Goal: Information Seeking & Learning: Compare options

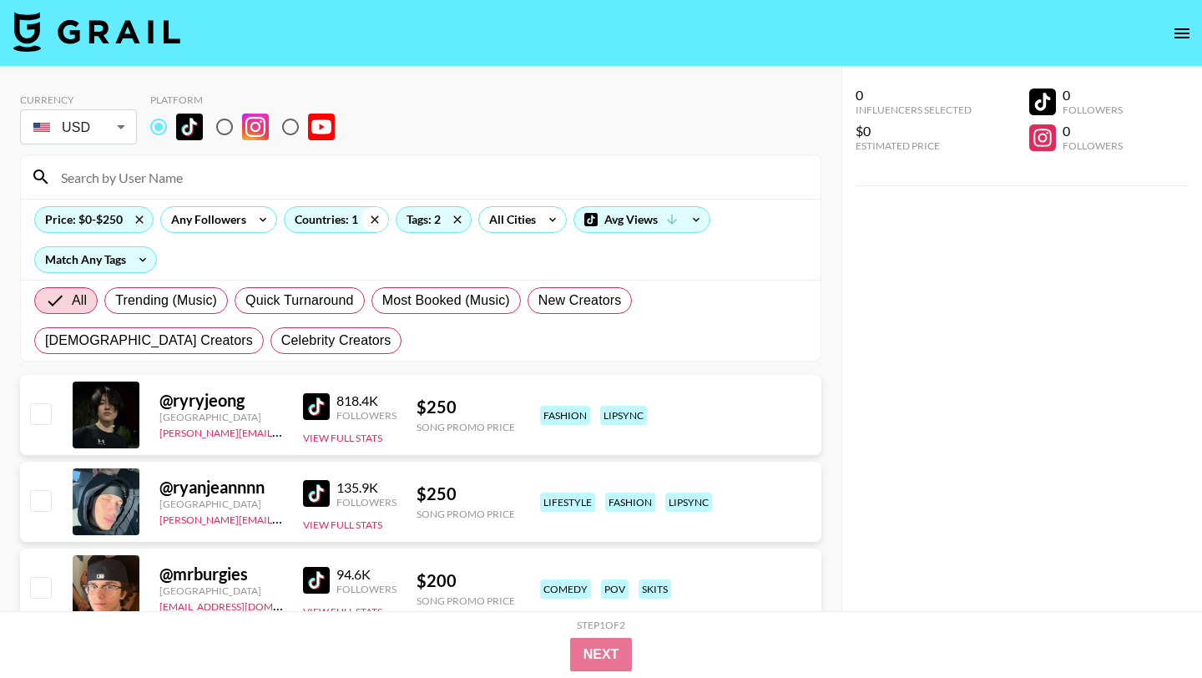
click at [377, 220] on icon at bounding box center [374, 219] width 27 height 25
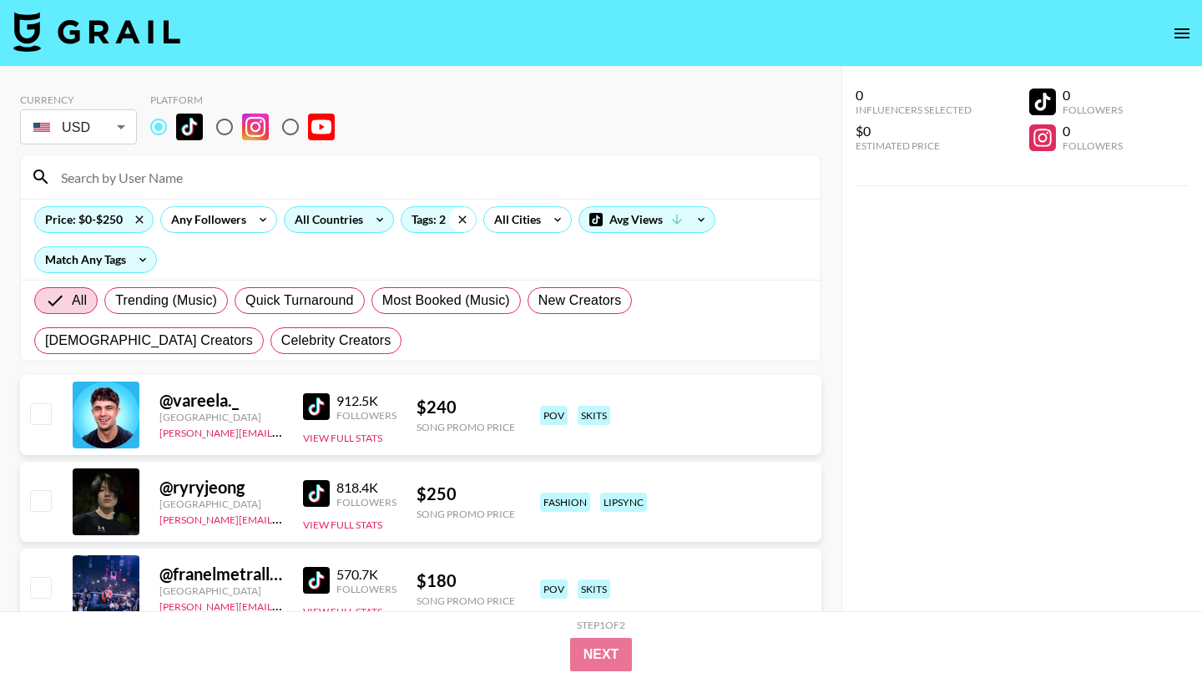
click at [469, 222] on icon at bounding box center [462, 219] width 27 height 25
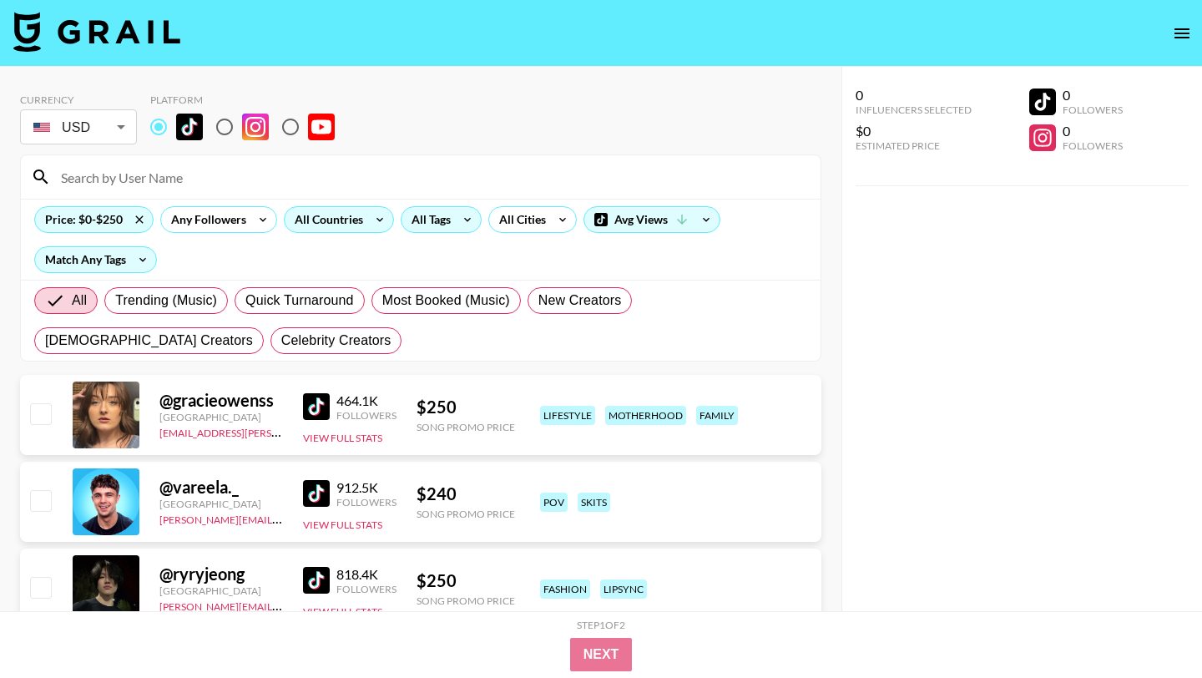
click at [330, 222] on div "All Countries" at bounding box center [326, 219] width 82 height 25
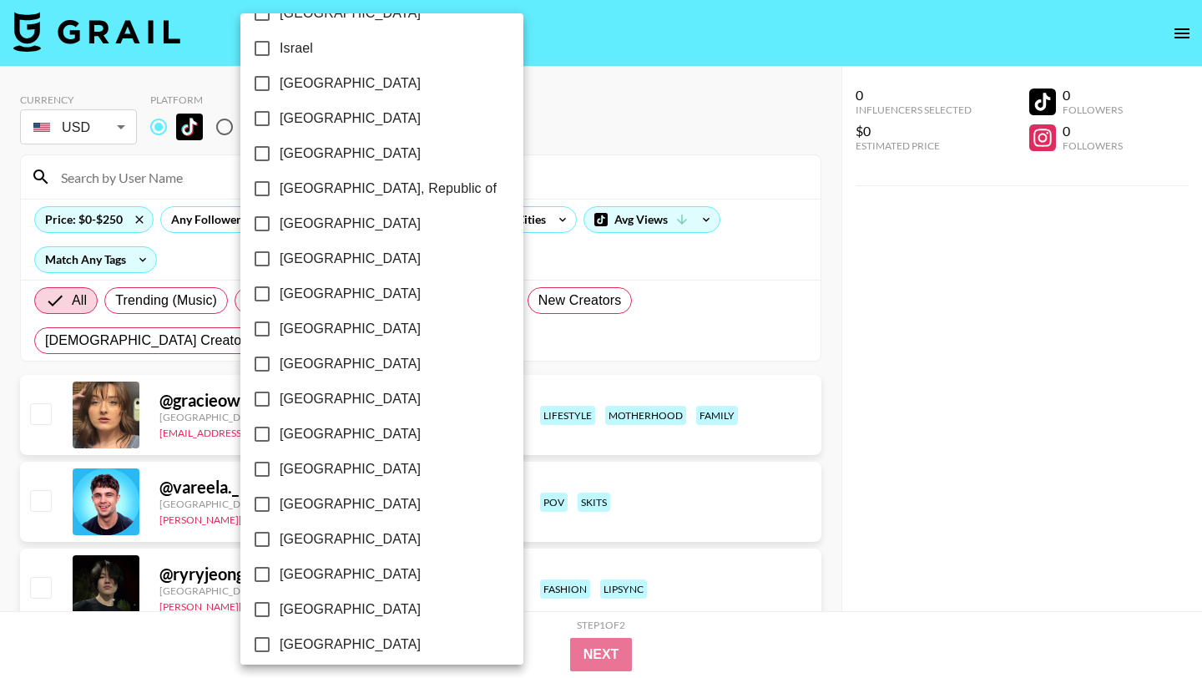
scroll to position [626, 0]
click at [498, 164] on div at bounding box center [601, 339] width 1202 height 678
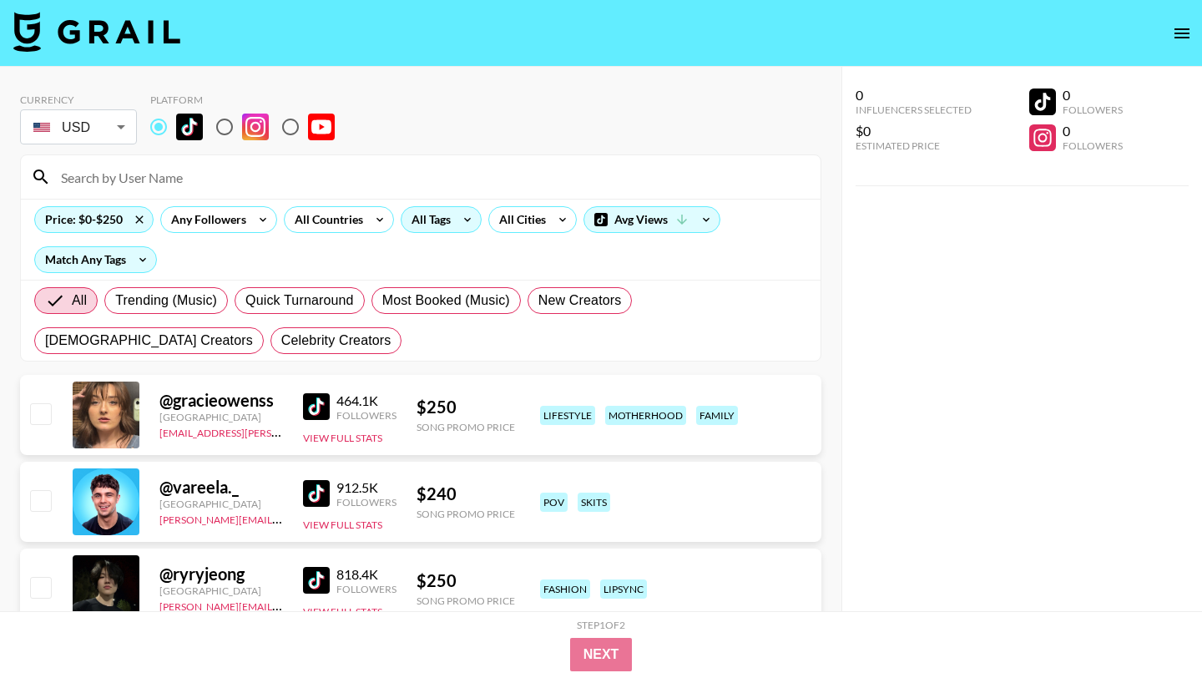
click at [446, 227] on div "All Tags" at bounding box center [427, 219] width 53 height 25
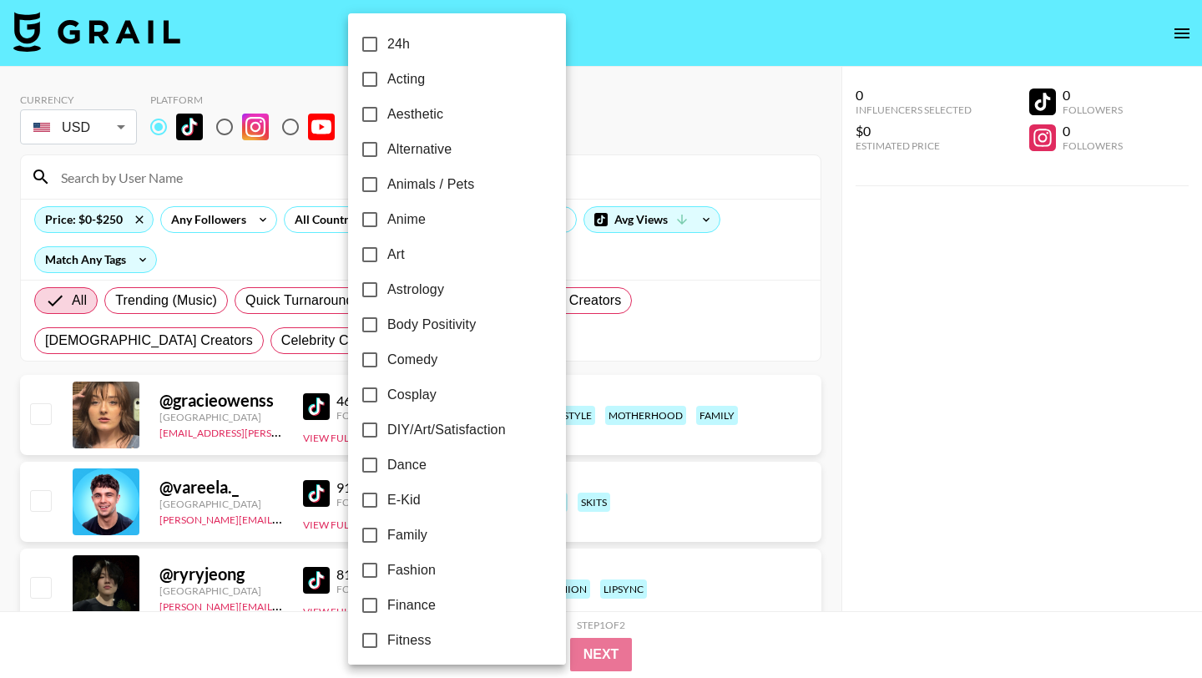
click at [376, 114] on input "Aesthetic" at bounding box center [369, 114] width 35 height 35
checkbox input "true"
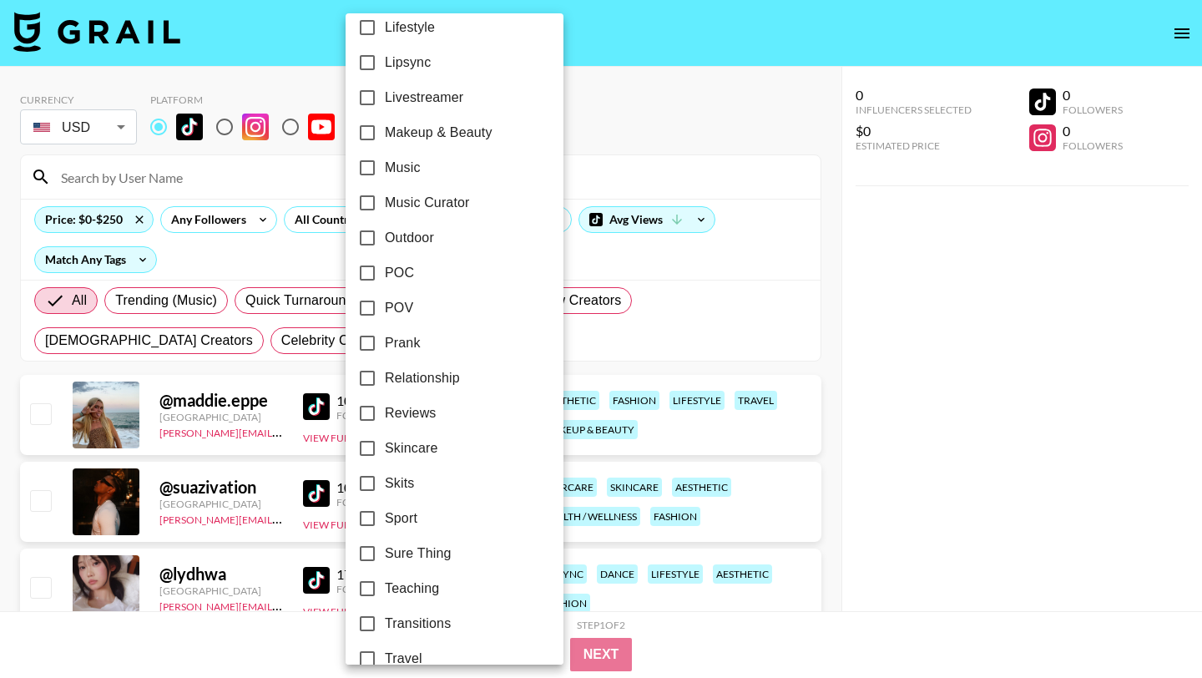
scroll to position [918, 0]
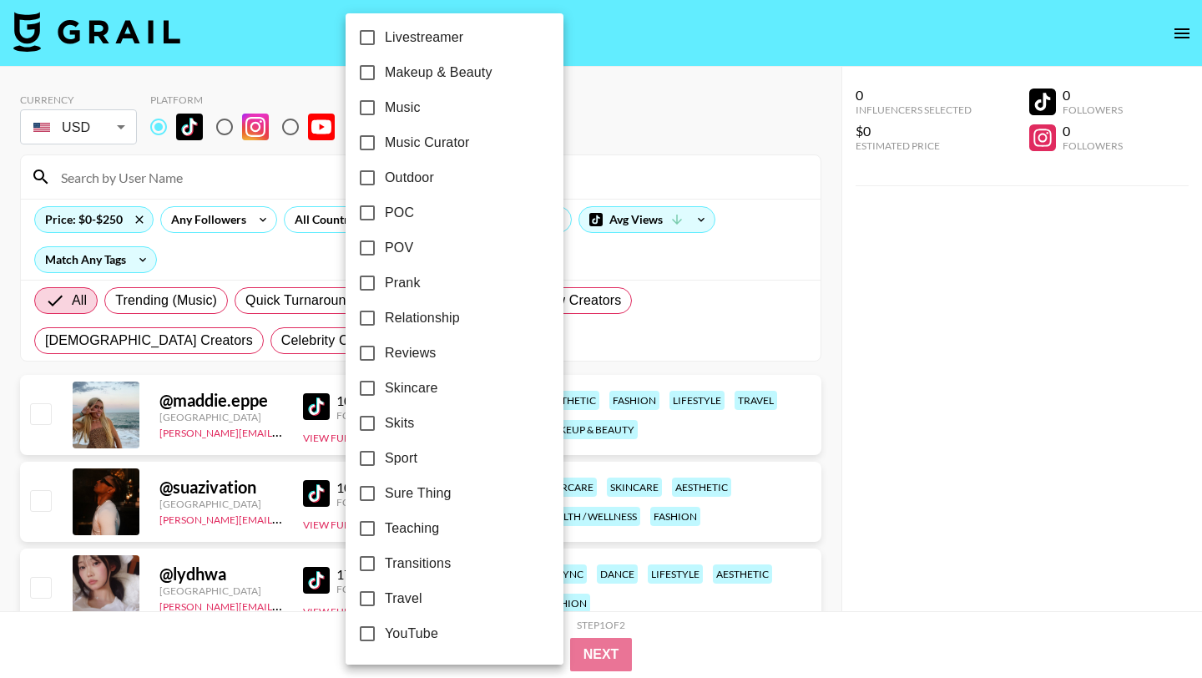
click at [368, 601] on input "Travel" at bounding box center [367, 598] width 35 height 35
checkbox input "true"
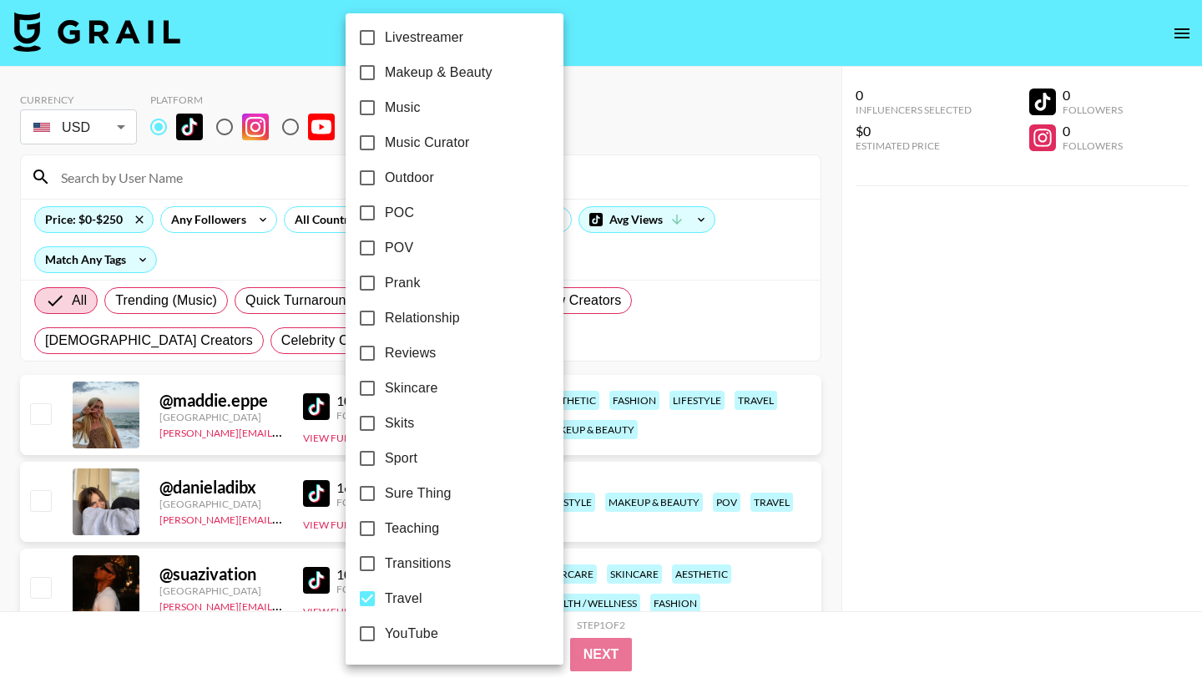
click at [787, 262] on div at bounding box center [601, 339] width 1202 height 678
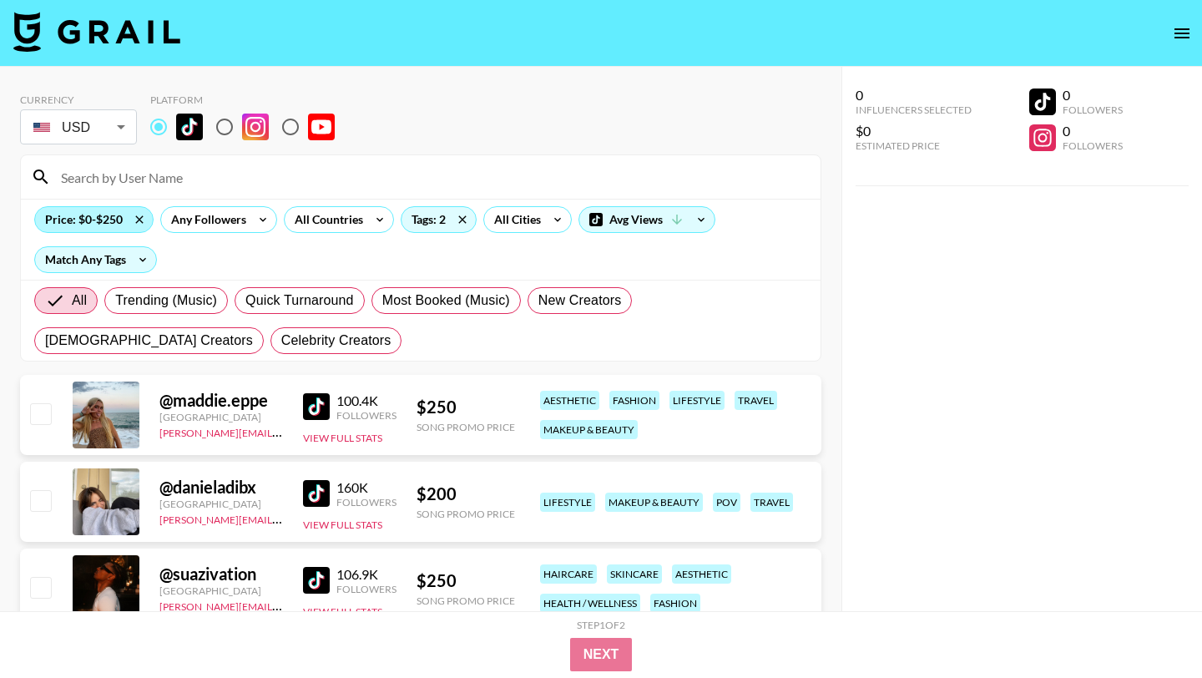
click at [122, 217] on div "Price: $0-$250" at bounding box center [94, 219] width 118 height 25
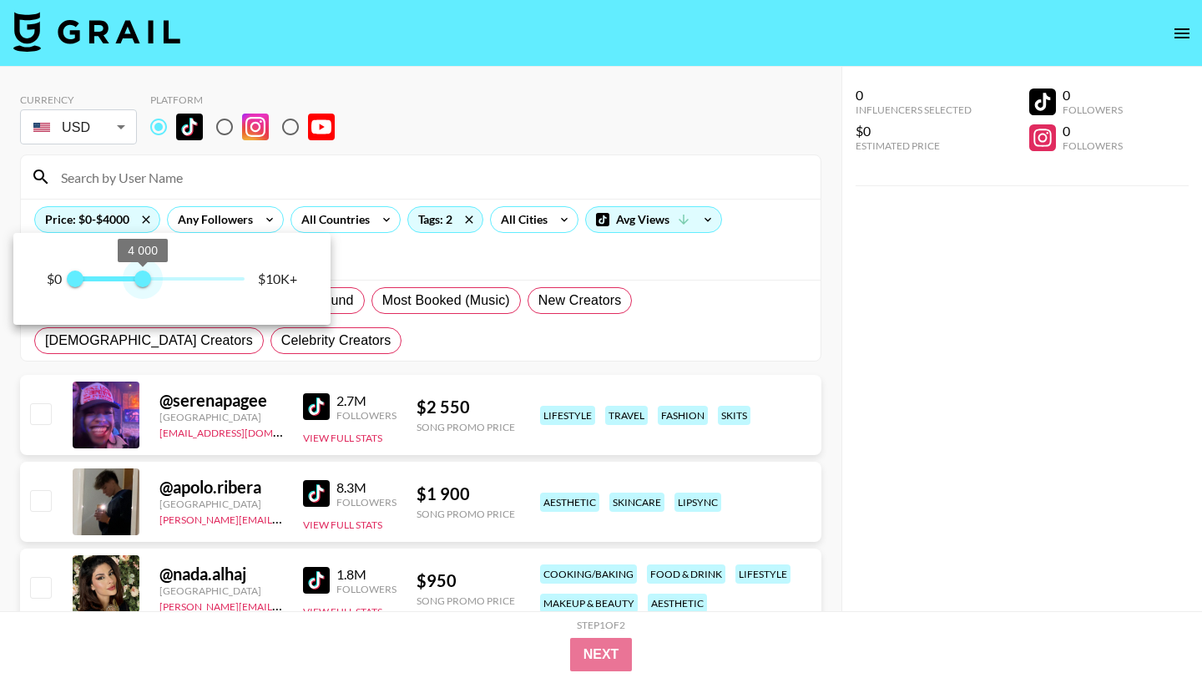
drag, startPoint x: 86, startPoint y: 280, endPoint x: 147, endPoint y: 280, distance: 60.9
click at [144, 281] on span "4 000" at bounding box center [142, 278] width 17 height 17
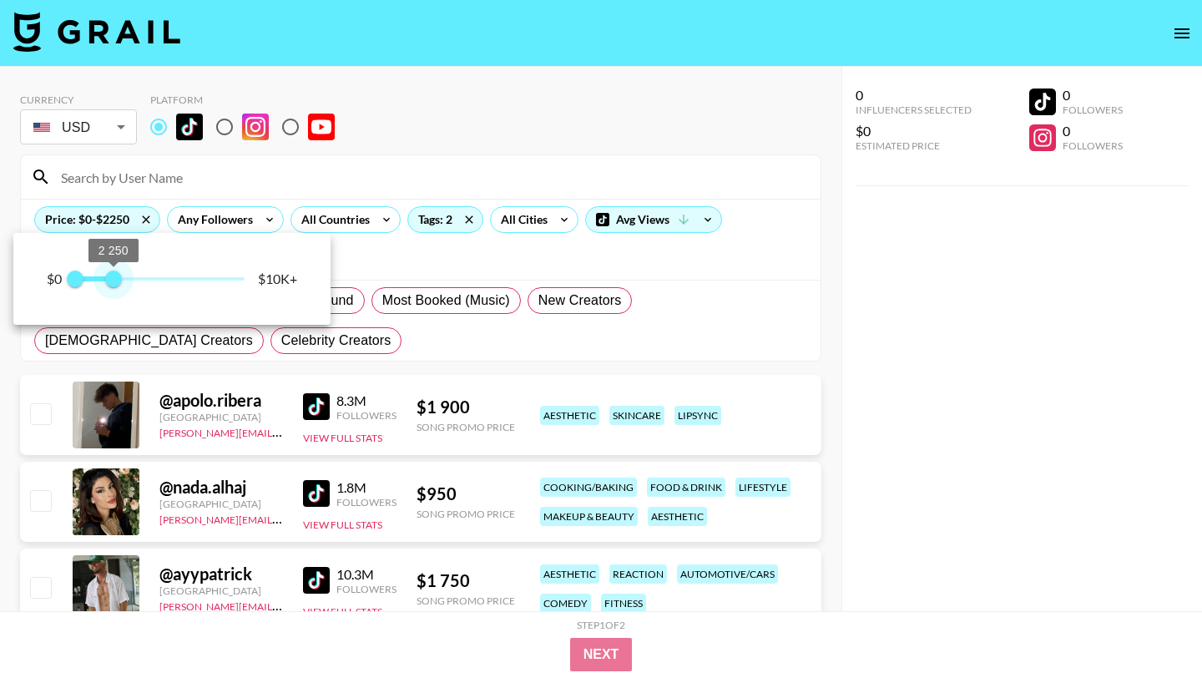
drag, startPoint x: 144, startPoint y: 278, endPoint x: 112, endPoint y: 276, distance: 32.6
click at [112, 276] on span "2 250" at bounding box center [113, 278] width 17 height 17
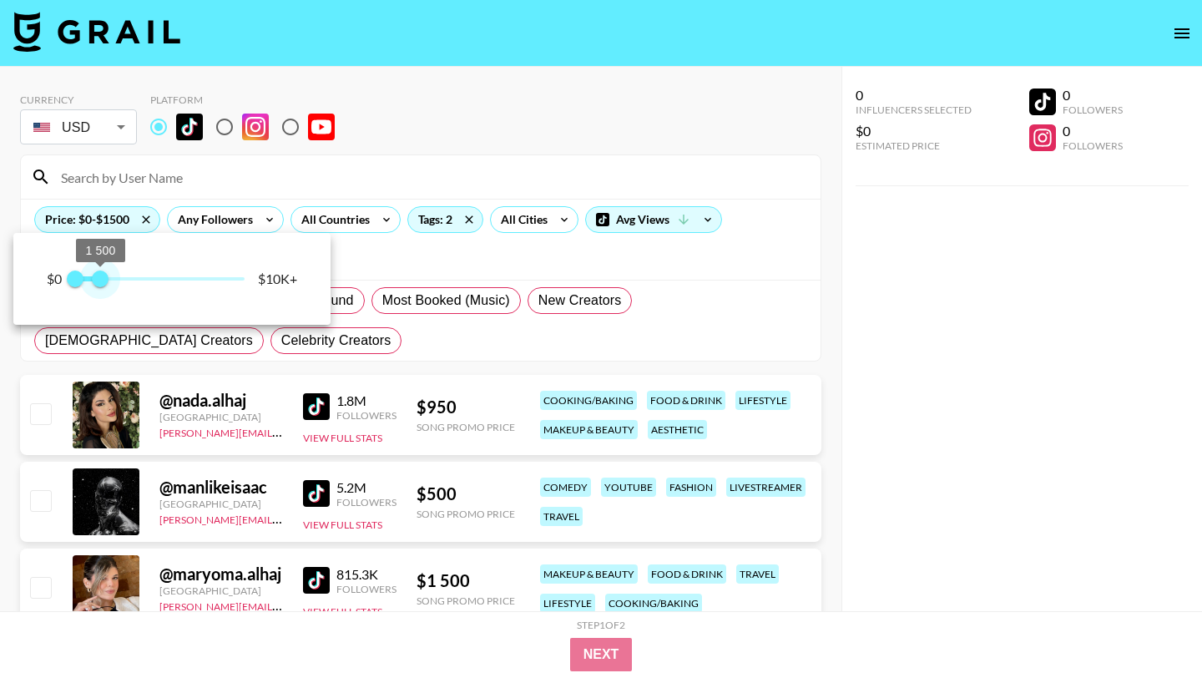
type input "1000"
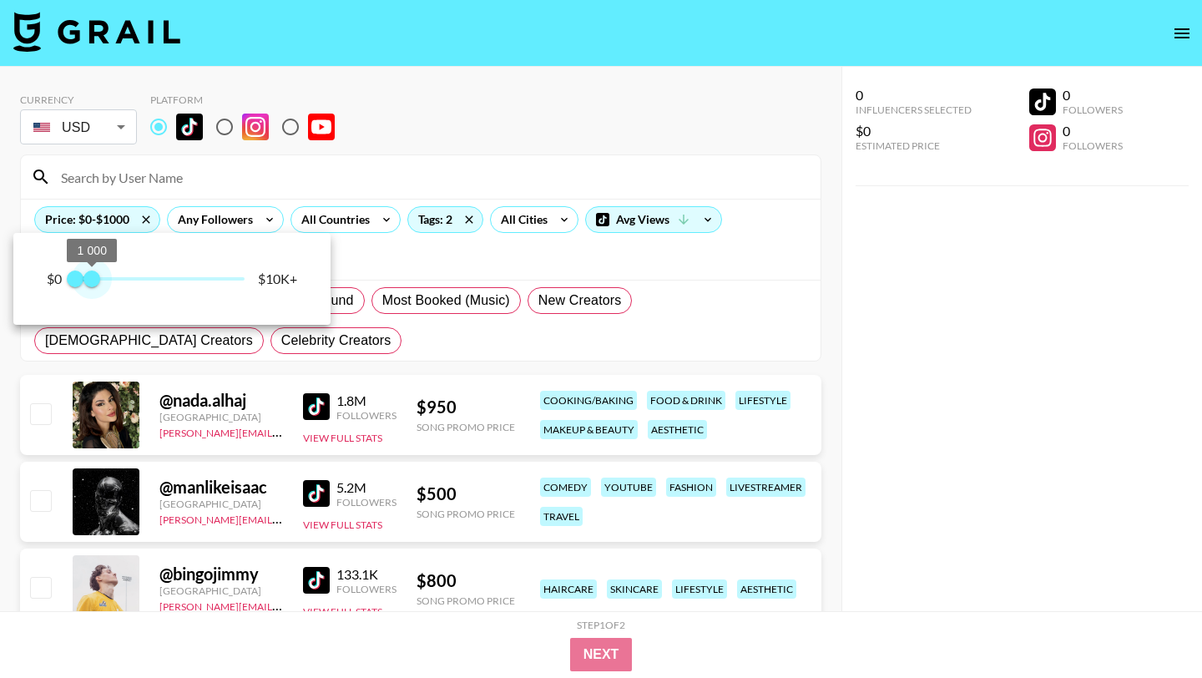
drag, startPoint x: 112, startPoint y: 276, endPoint x: 93, endPoint y: 278, distance: 19.3
click at [91, 278] on span "1 000" at bounding box center [91, 278] width 17 height 17
click at [480, 324] on div at bounding box center [601, 339] width 1202 height 678
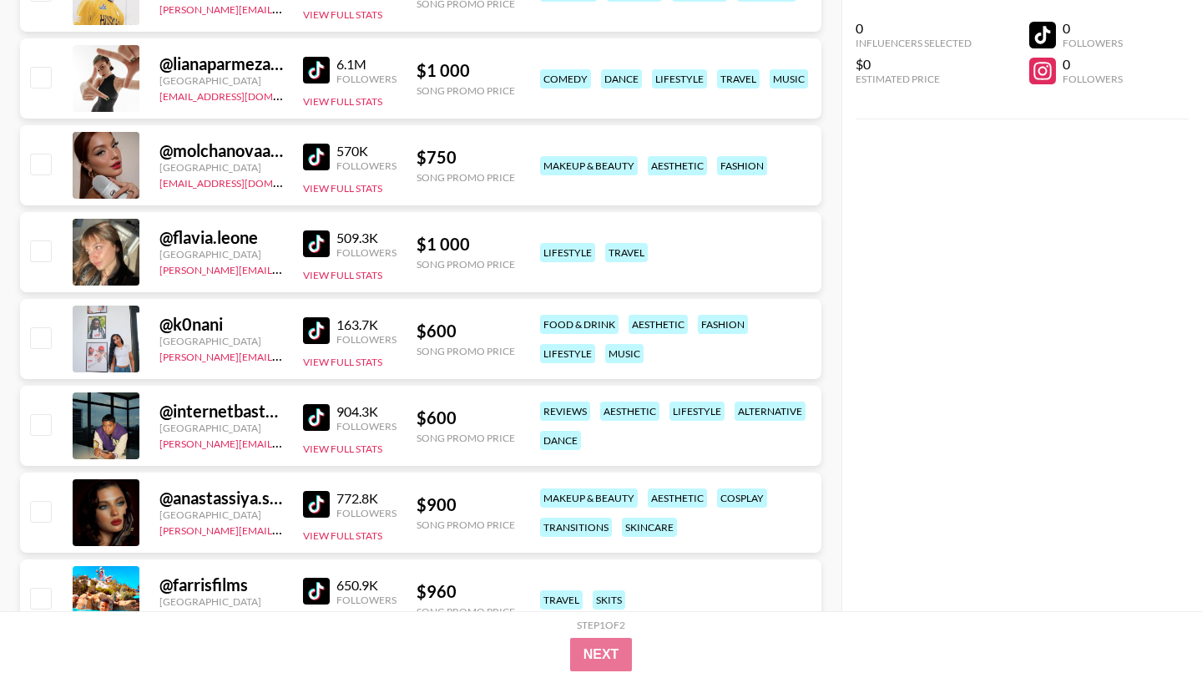
scroll to position [0, 0]
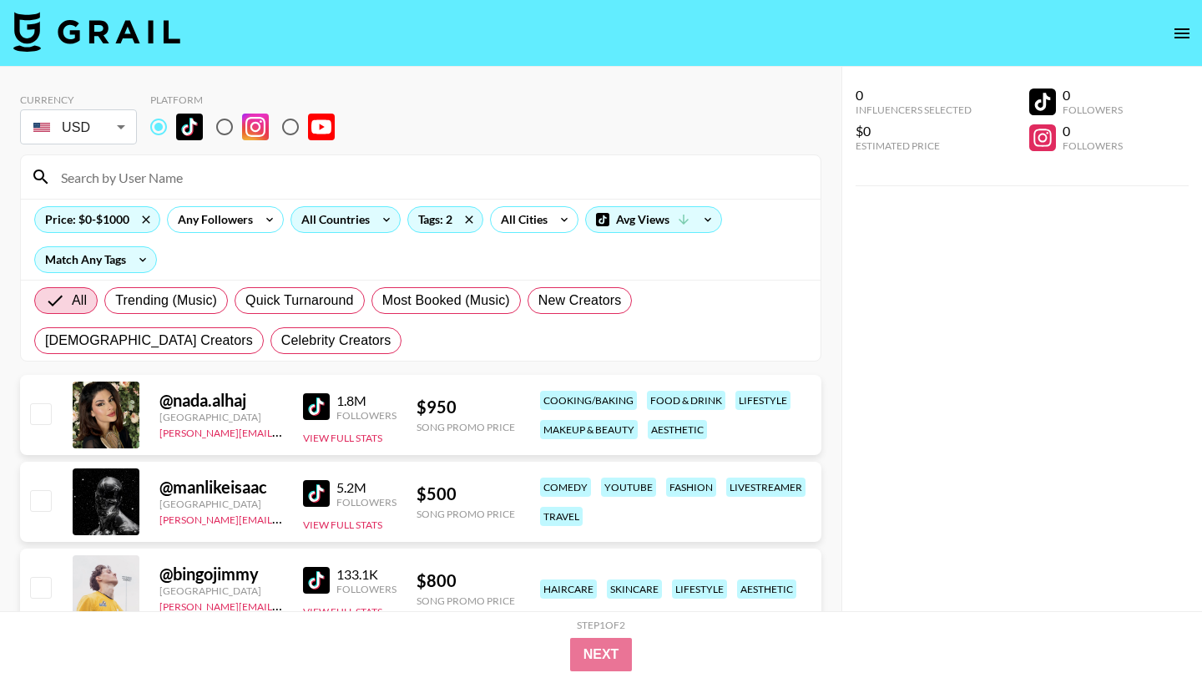
click at [335, 221] on div "All Countries" at bounding box center [332, 219] width 82 height 25
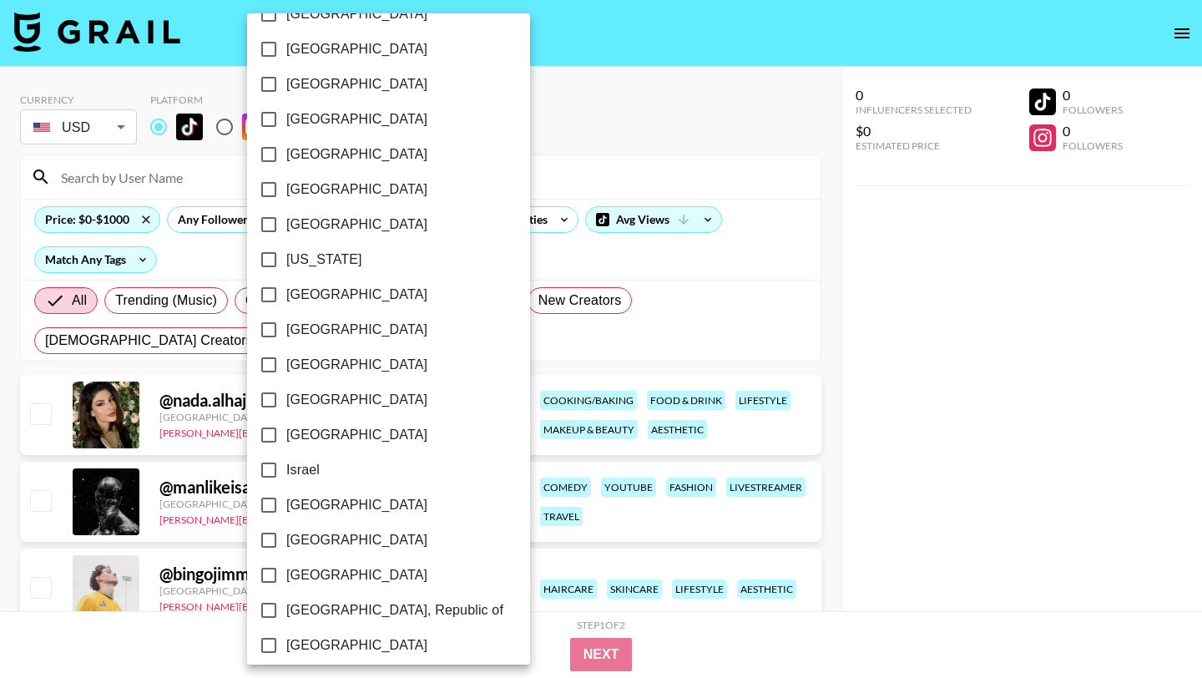
scroll to position [1268, 0]
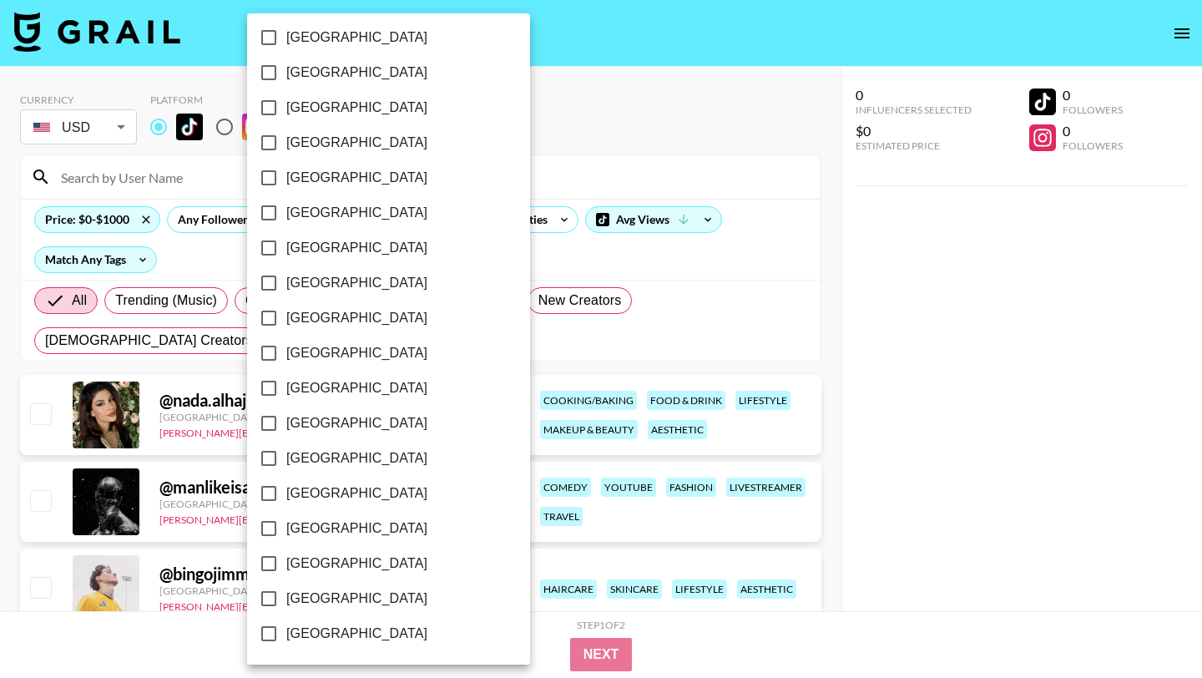
click at [276, 603] on input "[GEOGRAPHIC_DATA]" at bounding box center [268, 598] width 35 height 35
checkbox input "true"
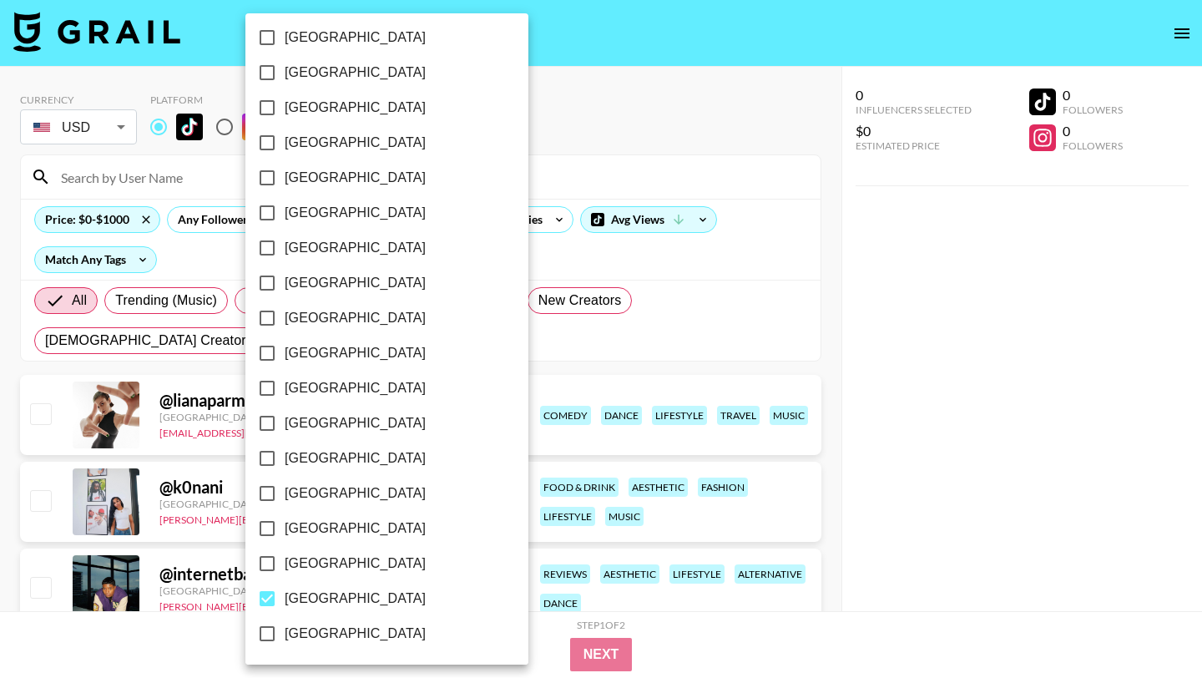
click at [628, 348] on div at bounding box center [601, 339] width 1202 height 678
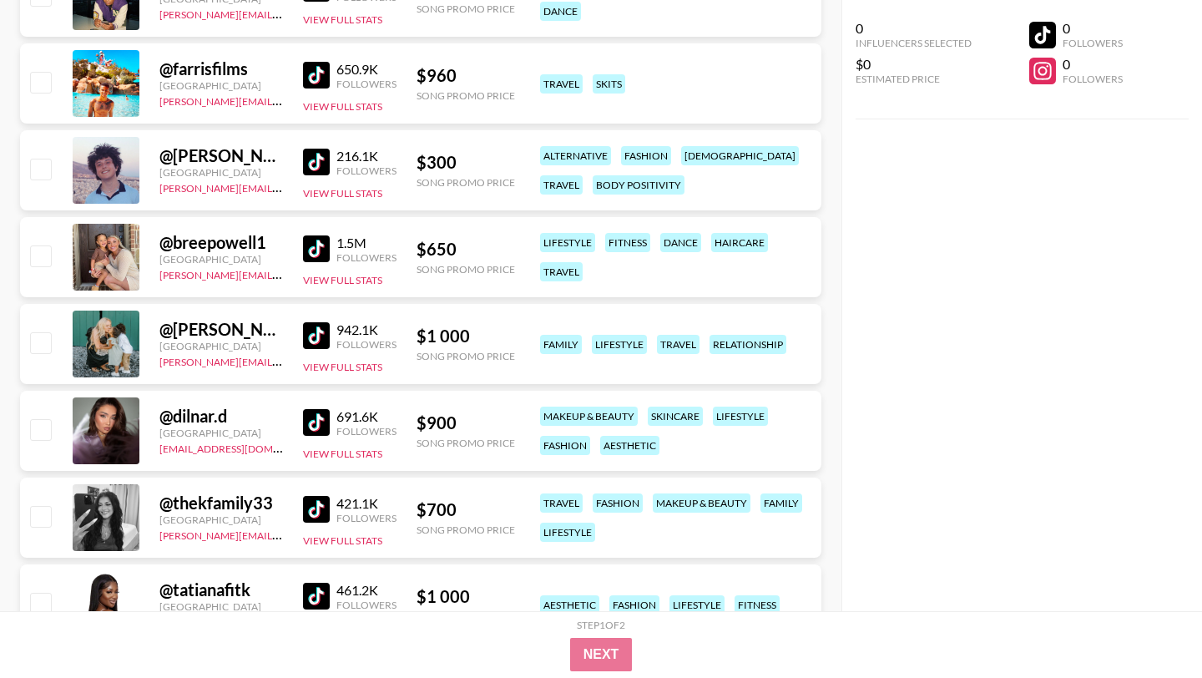
scroll to position [0, 0]
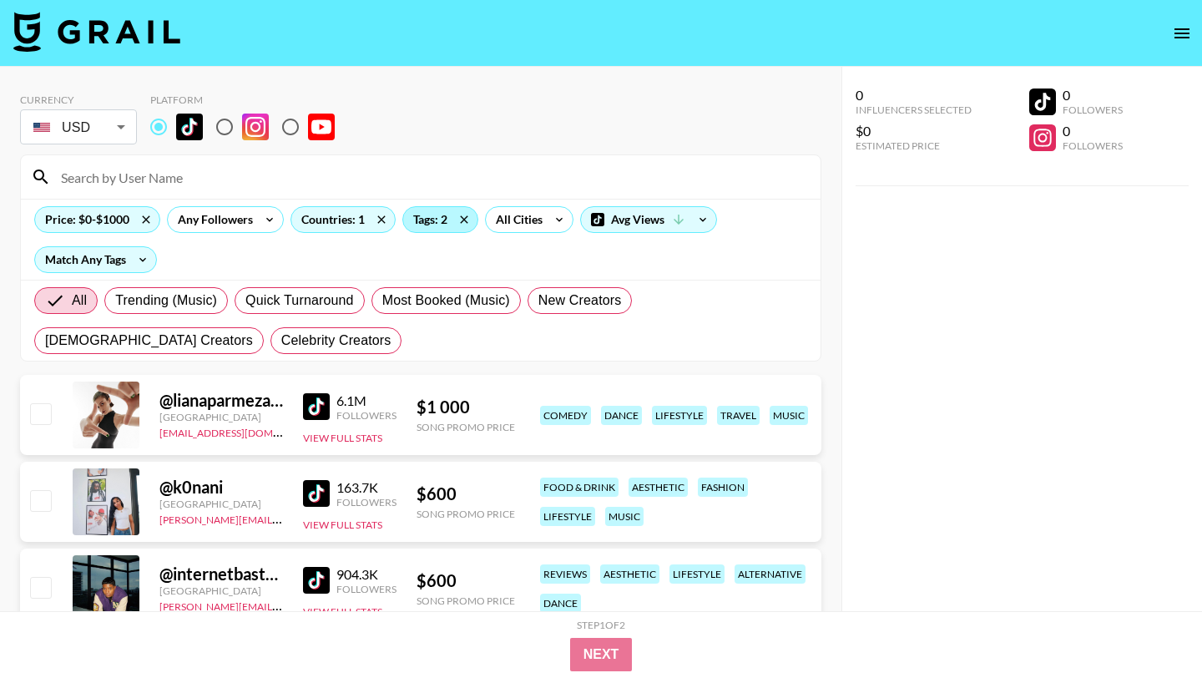
click at [436, 220] on div "Tags: 2" at bounding box center [440, 219] width 74 height 25
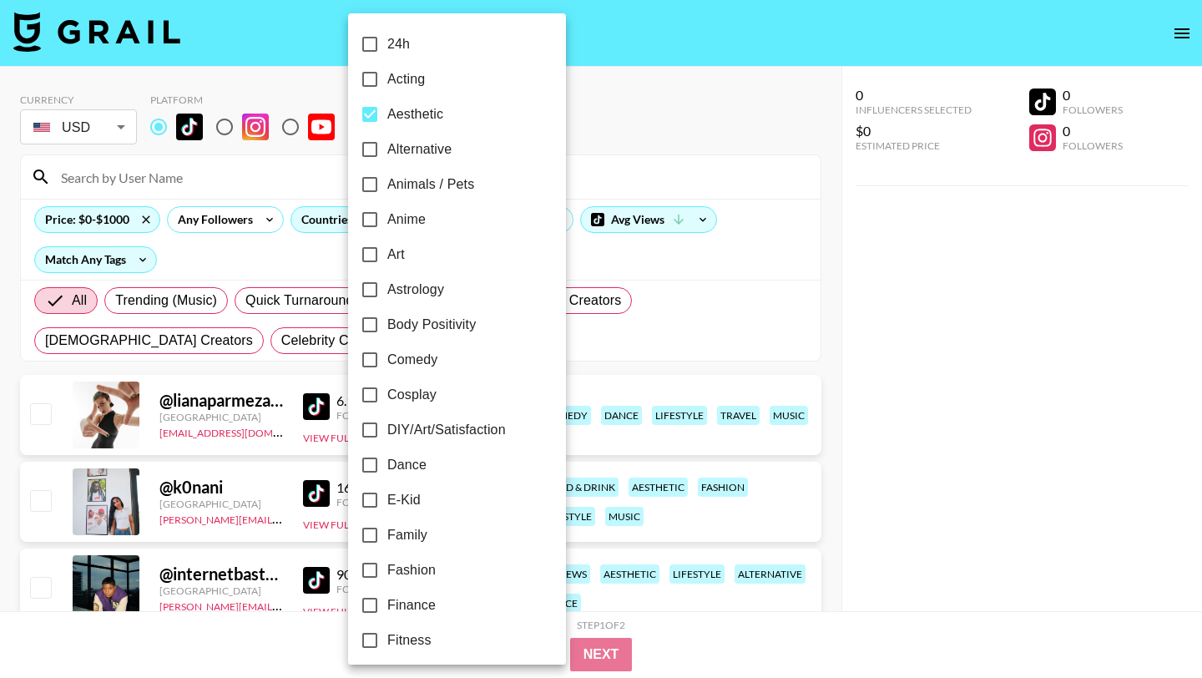
click at [371, 114] on input "Aesthetic" at bounding box center [369, 114] width 35 height 35
checkbox input "false"
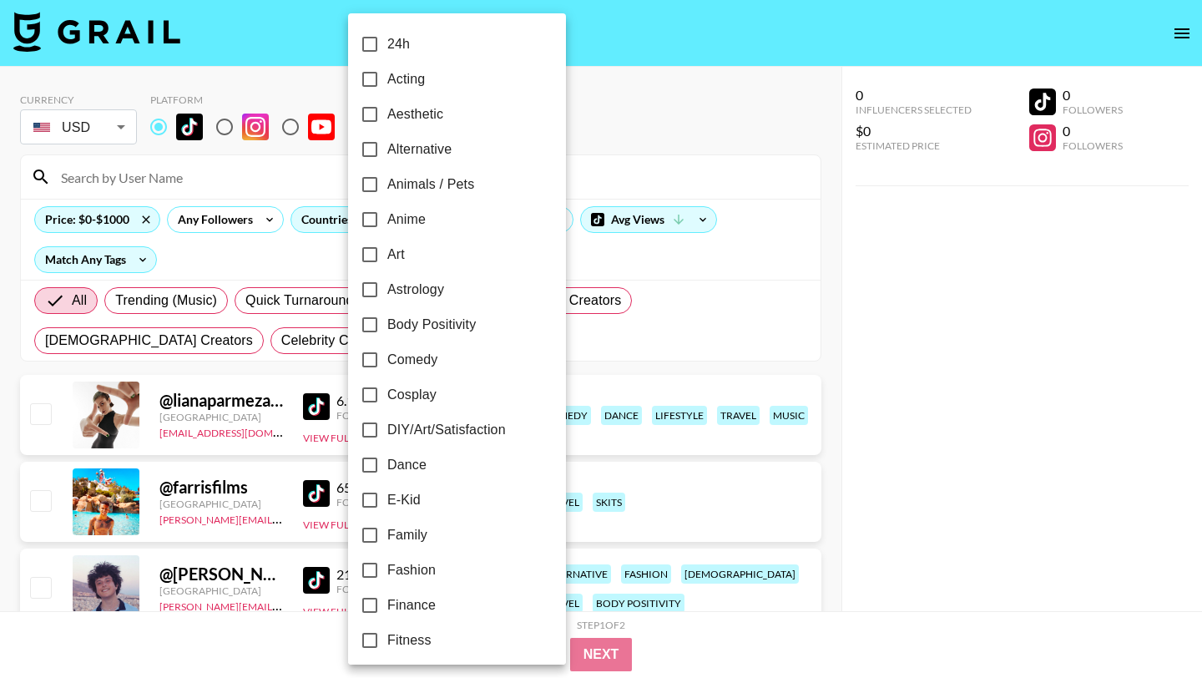
click at [613, 162] on div at bounding box center [601, 339] width 1202 height 678
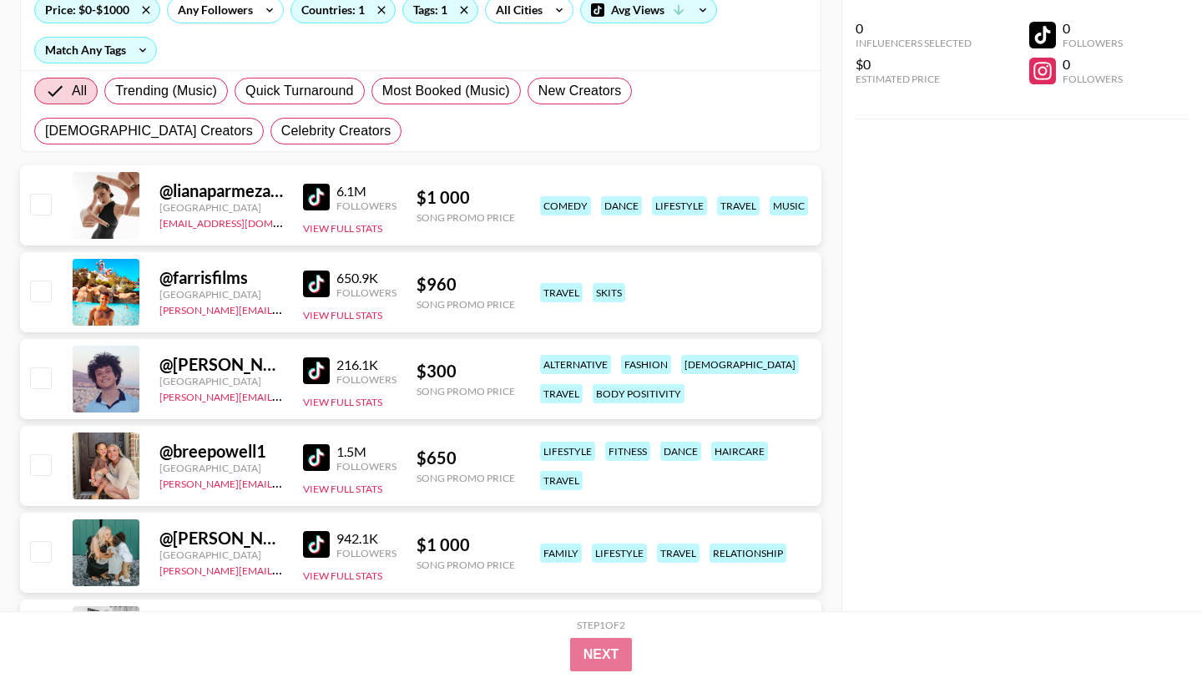
scroll to position [211, 0]
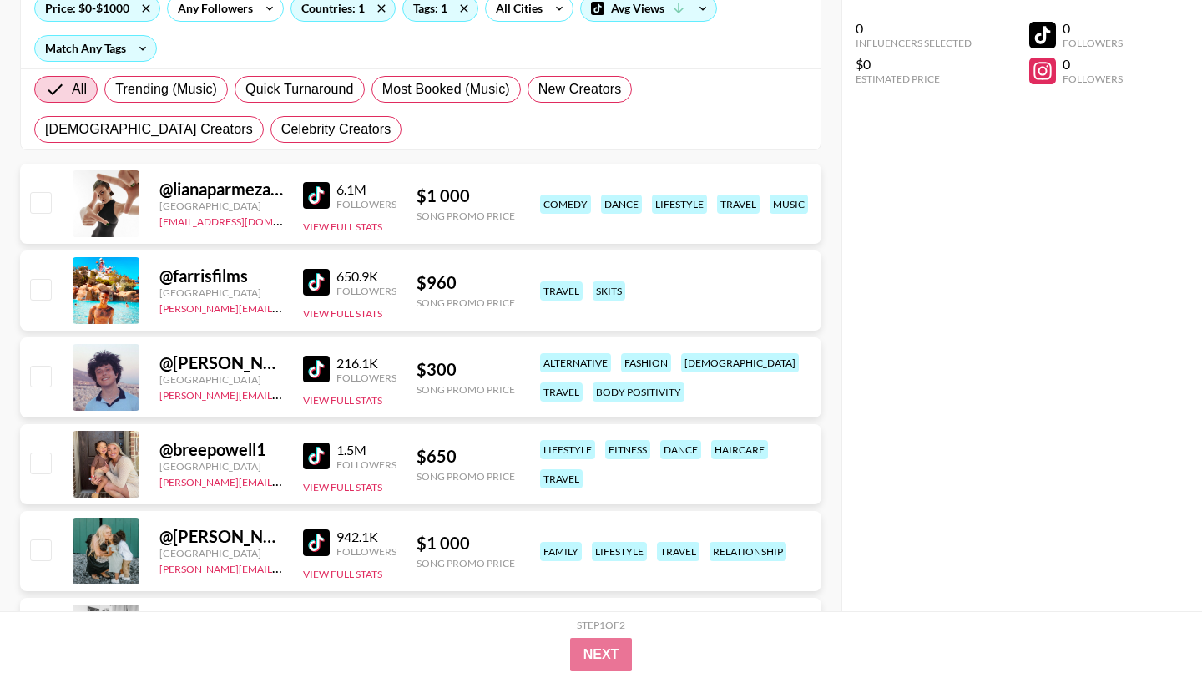
click at [322, 283] on img at bounding box center [316, 282] width 27 height 27
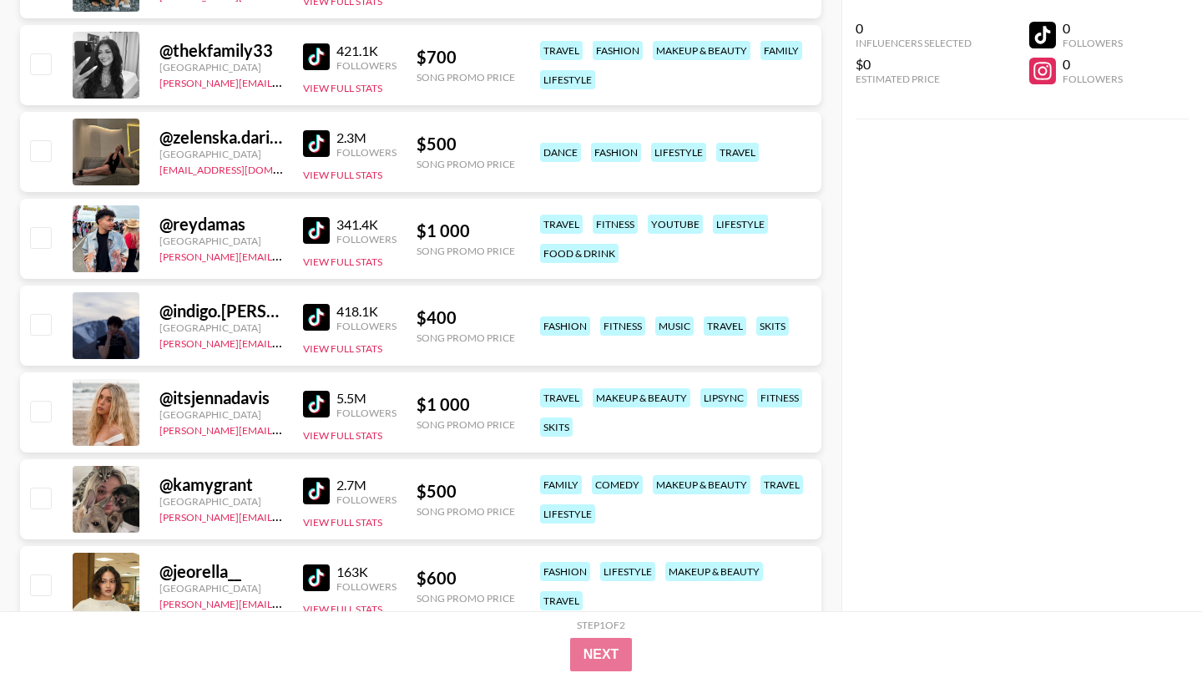
scroll to position [796, 0]
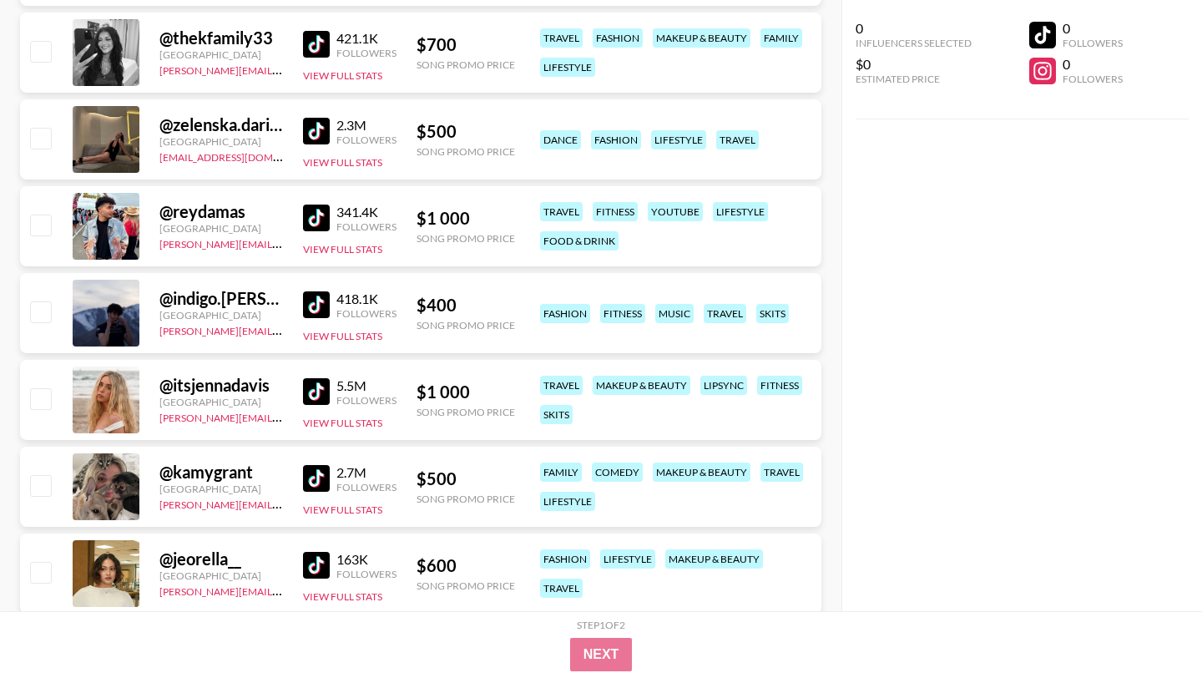
click at [315, 131] on img at bounding box center [316, 131] width 27 height 27
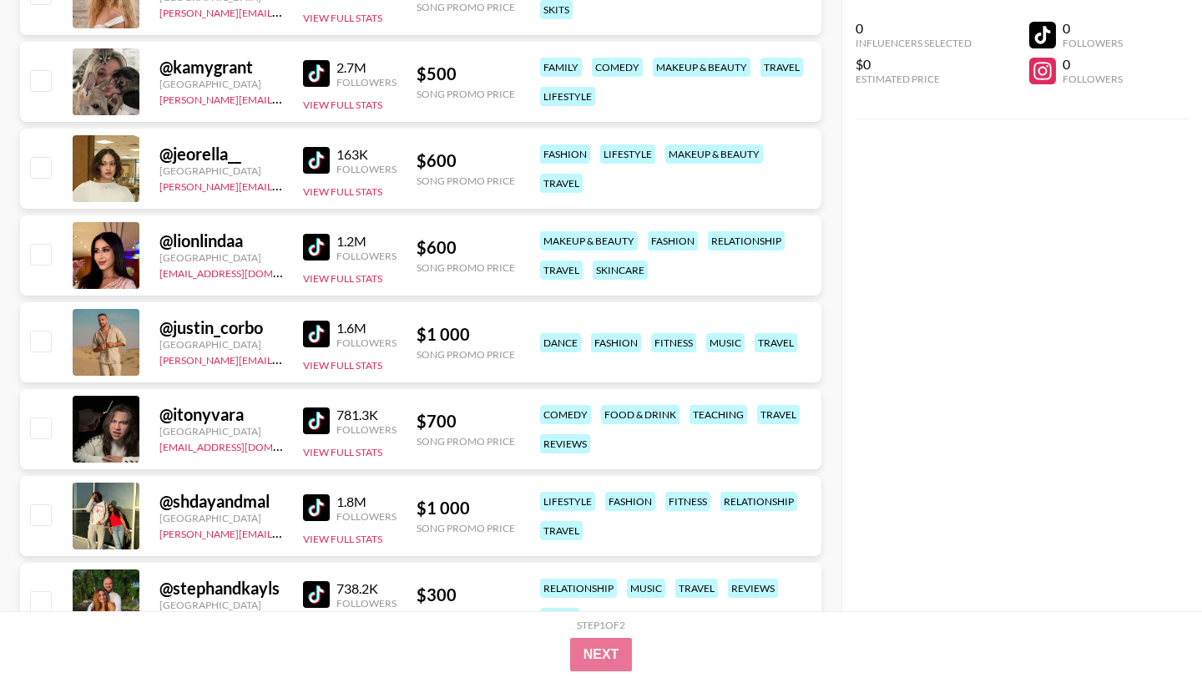
scroll to position [1204, 0]
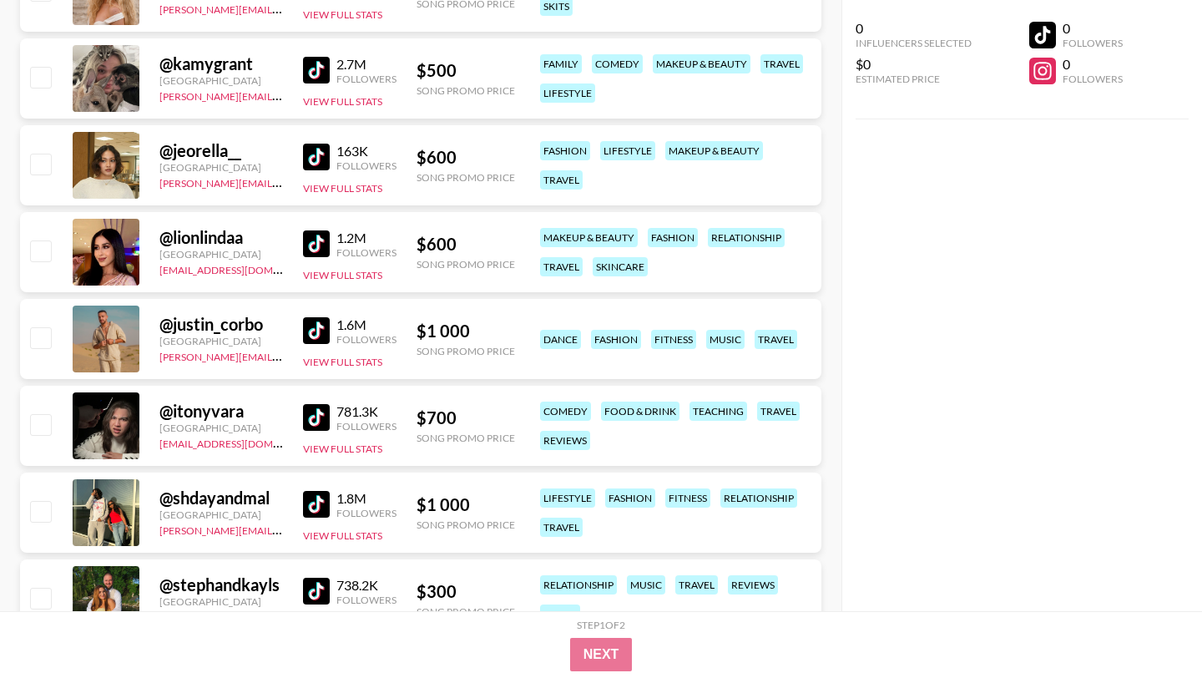
click at [316, 154] on img at bounding box center [316, 157] width 27 height 27
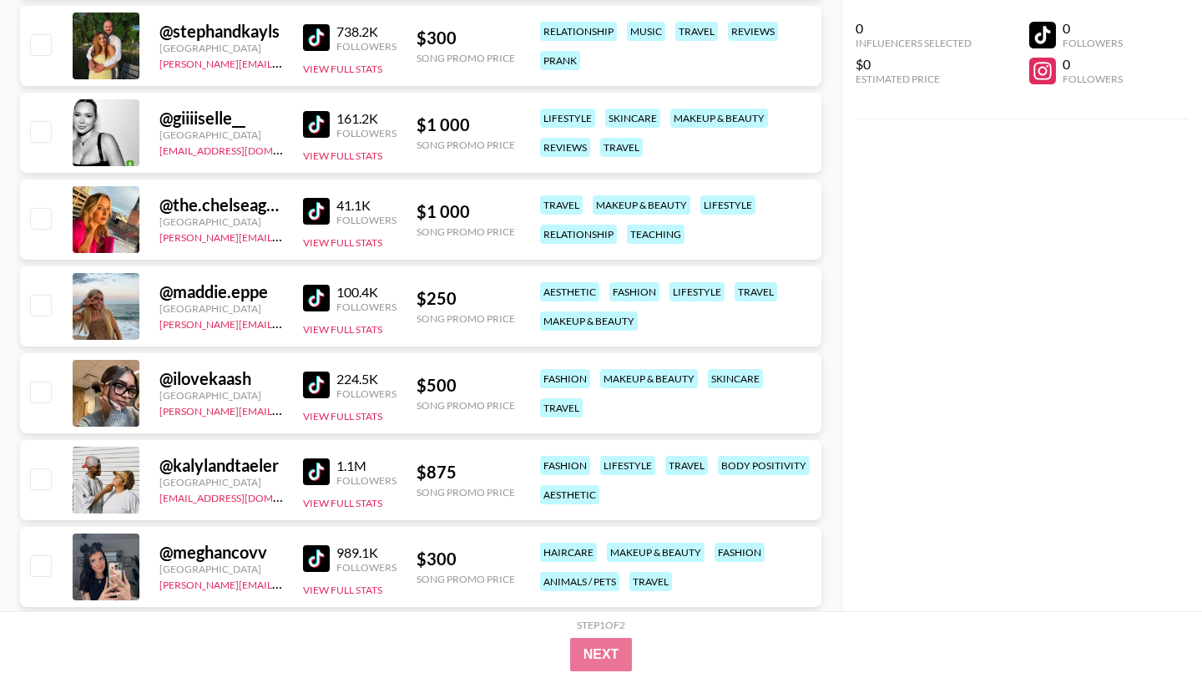
scroll to position [1760, 0]
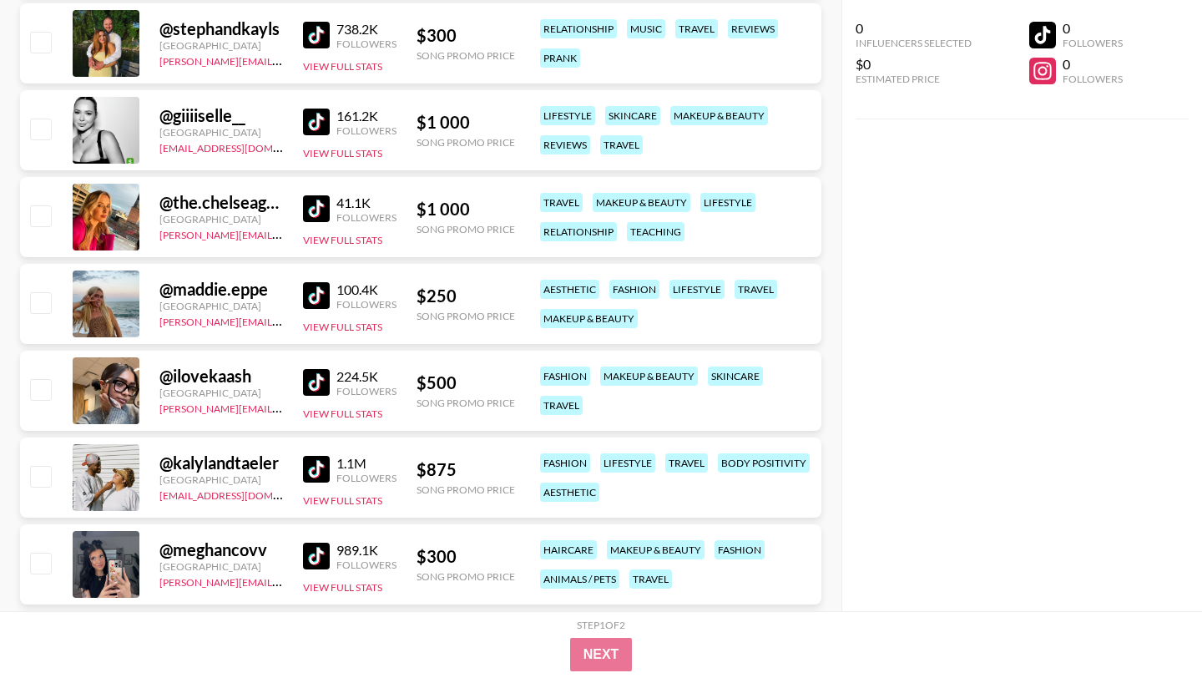
click at [306, 291] on img at bounding box center [316, 295] width 27 height 27
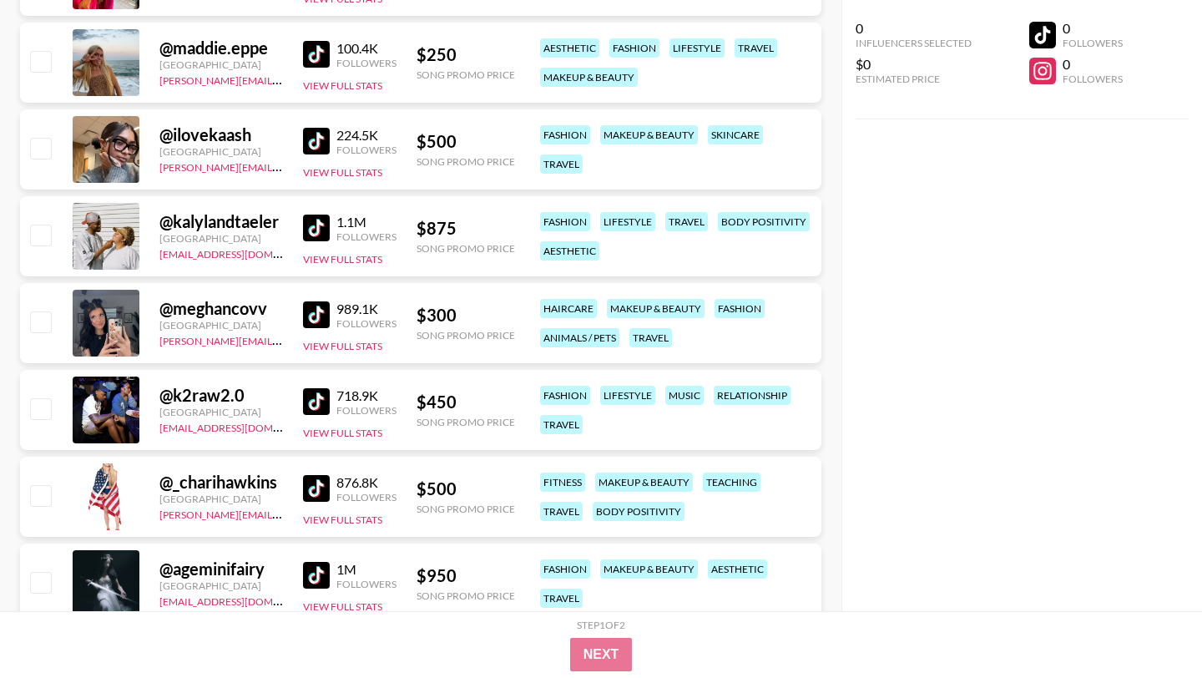
scroll to position [2016, 0]
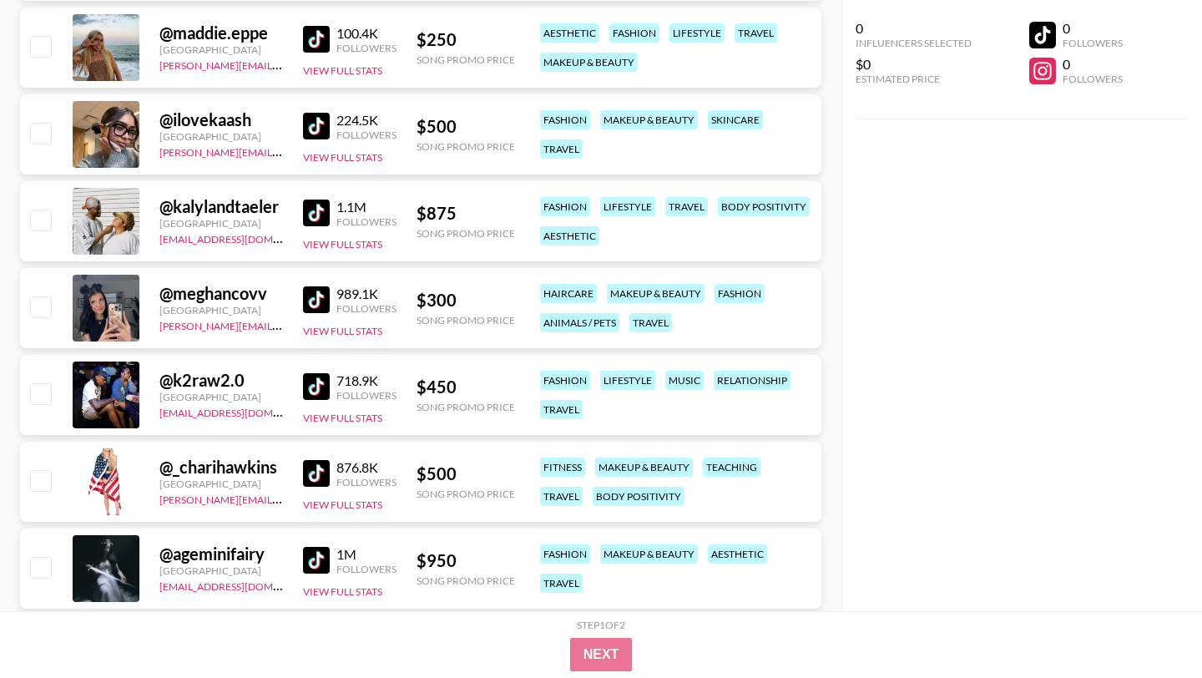
click at [322, 216] on img at bounding box center [316, 212] width 27 height 27
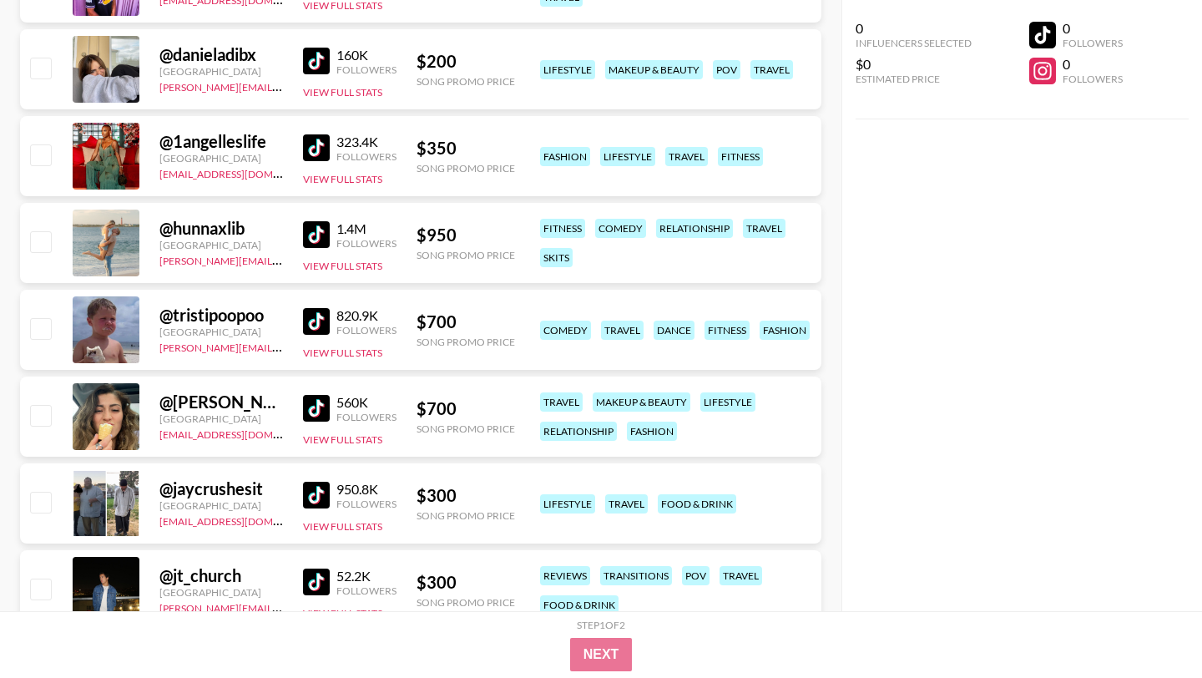
scroll to position [3126, 0]
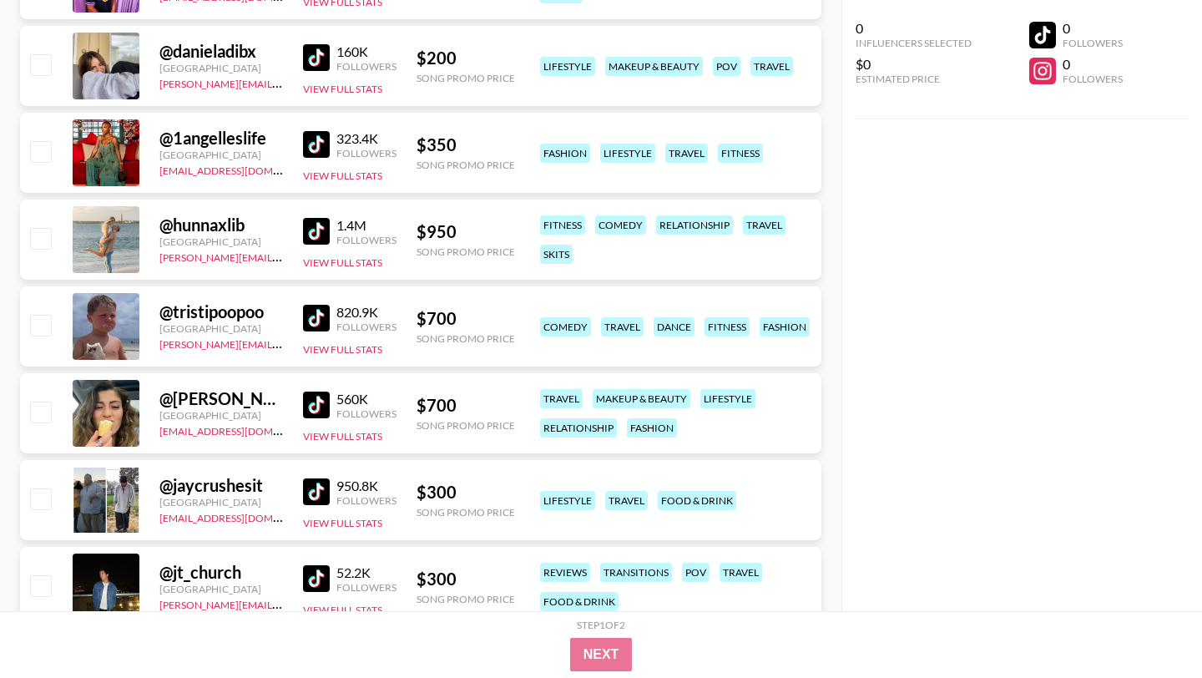
click at [321, 235] on img at bounding box center [316, 231] width 27 height 27
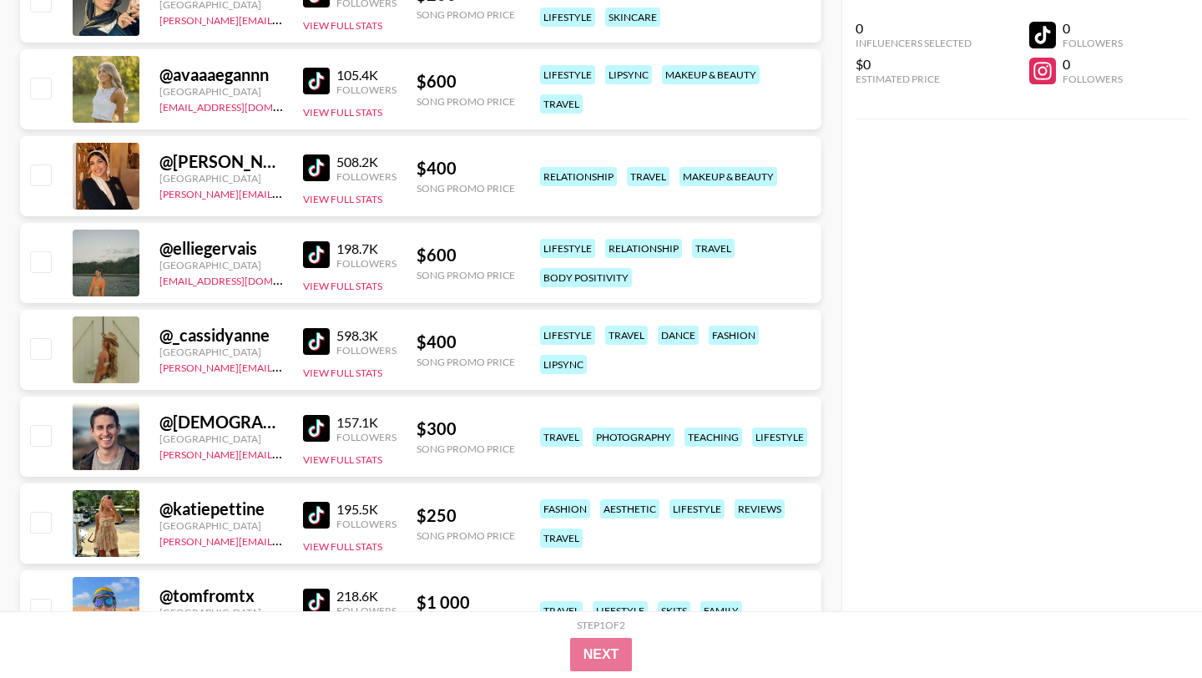
scroll to position [4839, 0]
click at [319, 251] on img at bounding box center [316, 253] width 27 height 27
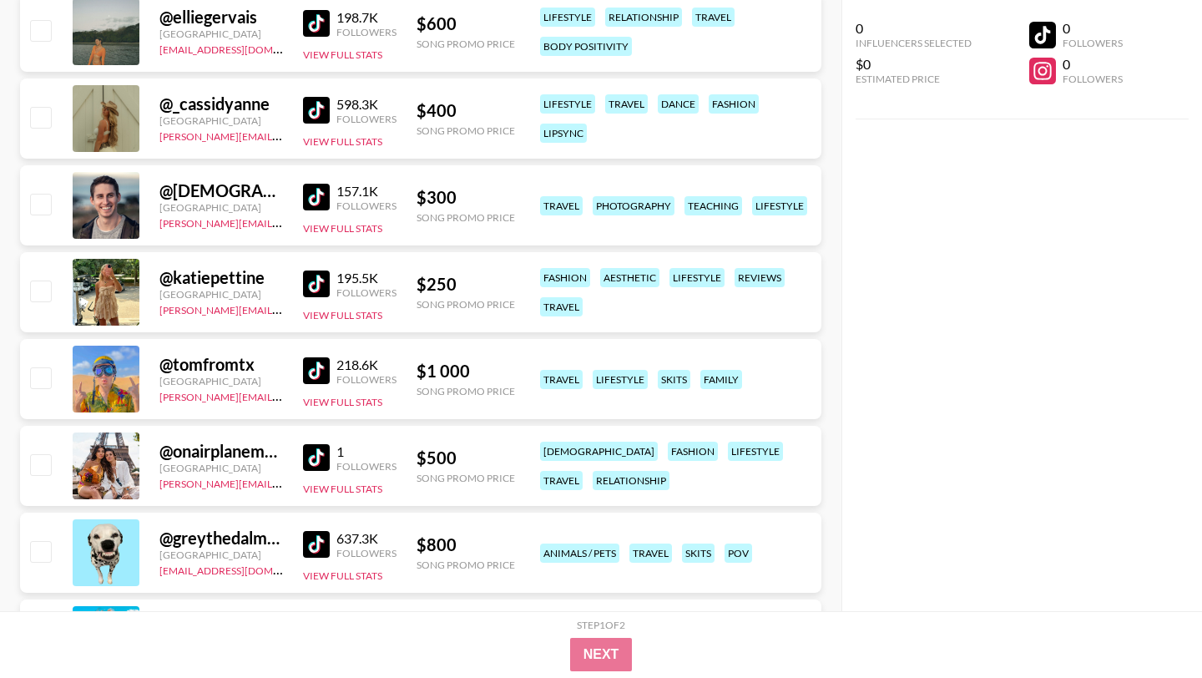
scroll to position [5074, 0]
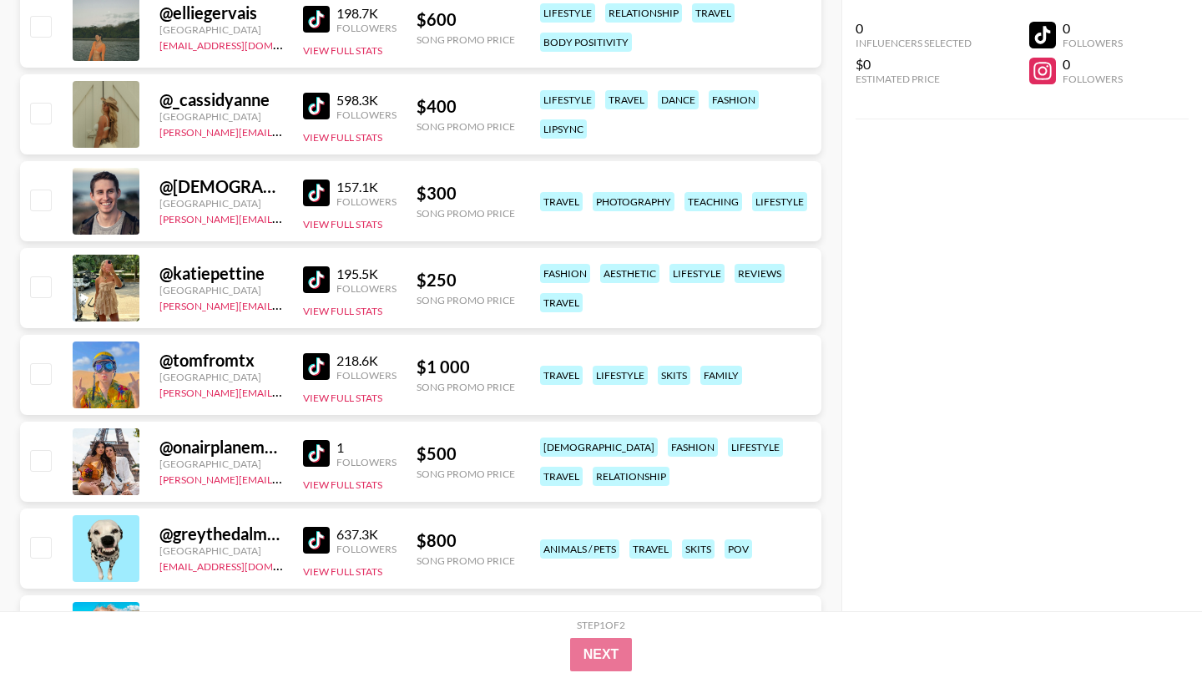
click at [316, 365] on img at bounding box center [316, 366] width 27 height 27
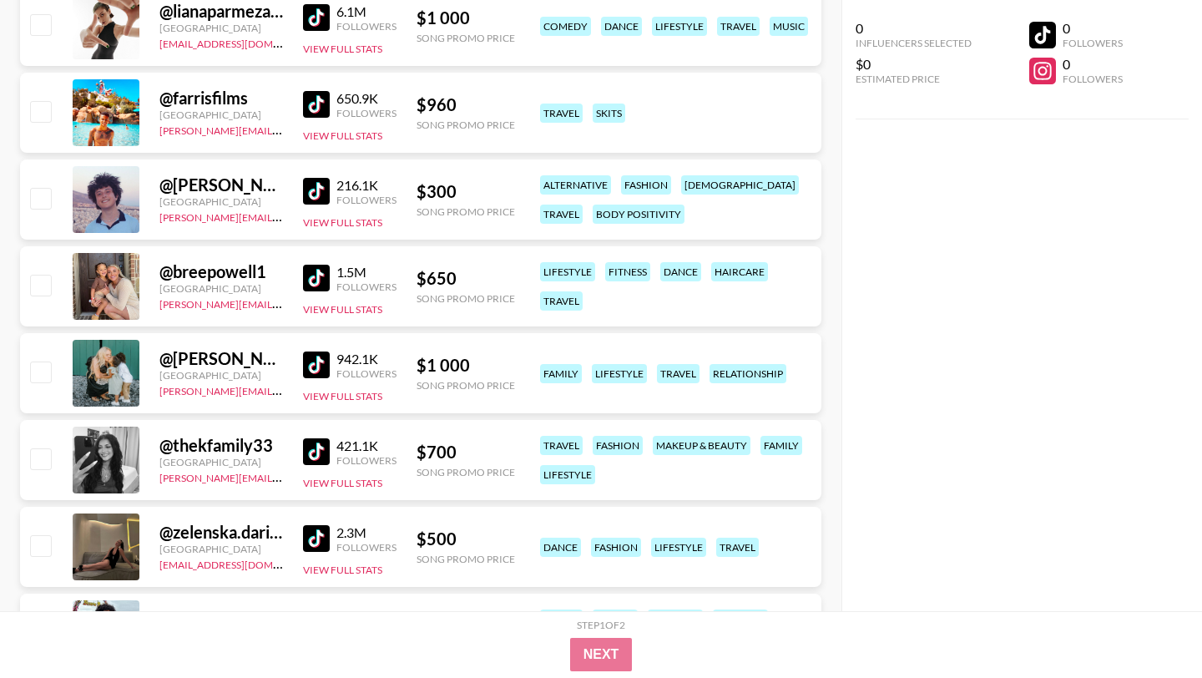
scroll to position [0, 0]
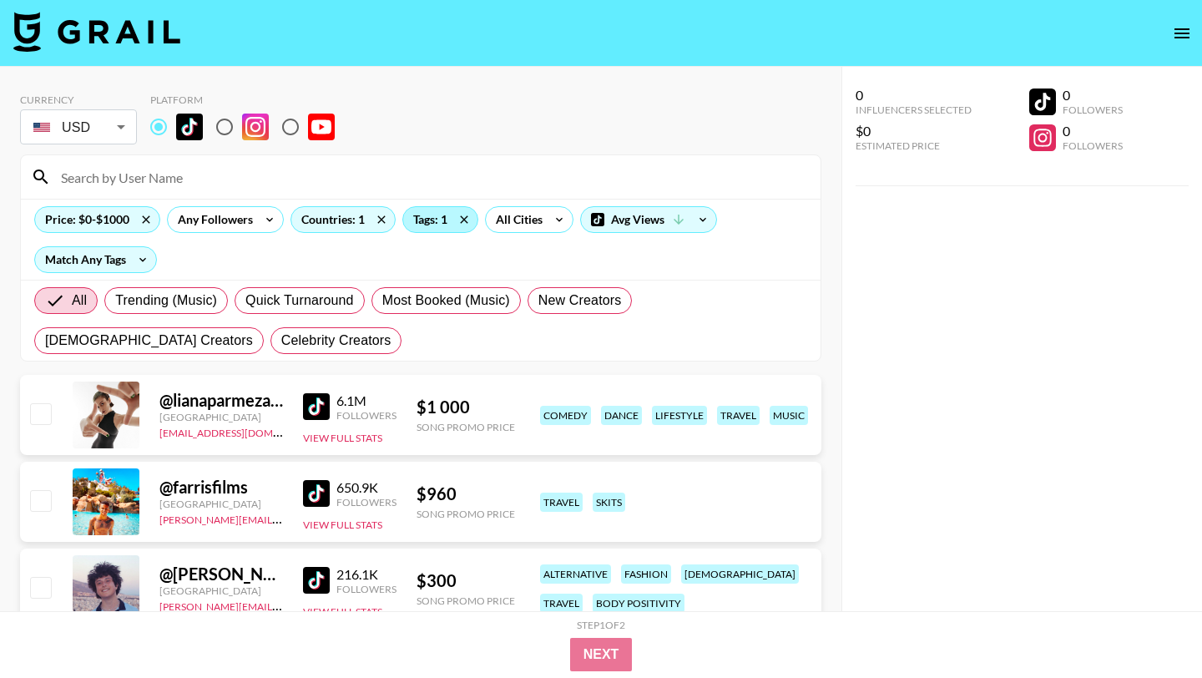
click at [425, 225] on div "Tags: 1" at bounding box center [440, 219] width 74 height 25
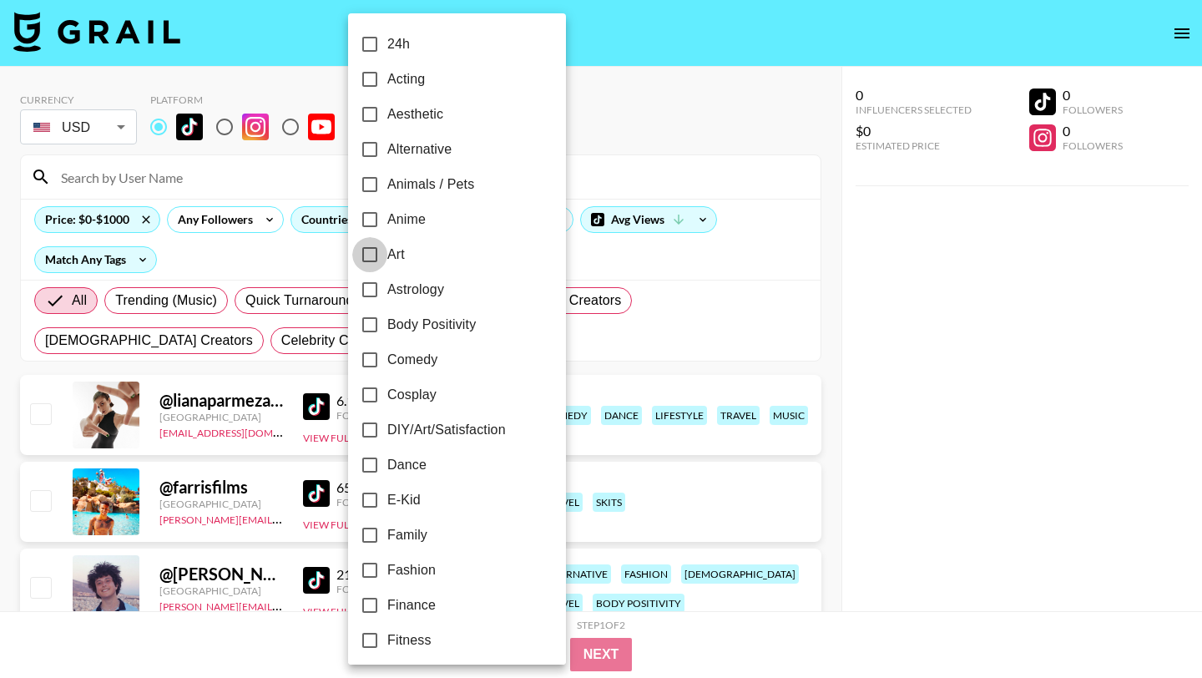
click at [370, 262] on input "Art" at bounding box center [369, 254] width 35 height 35
checkbox input "true"
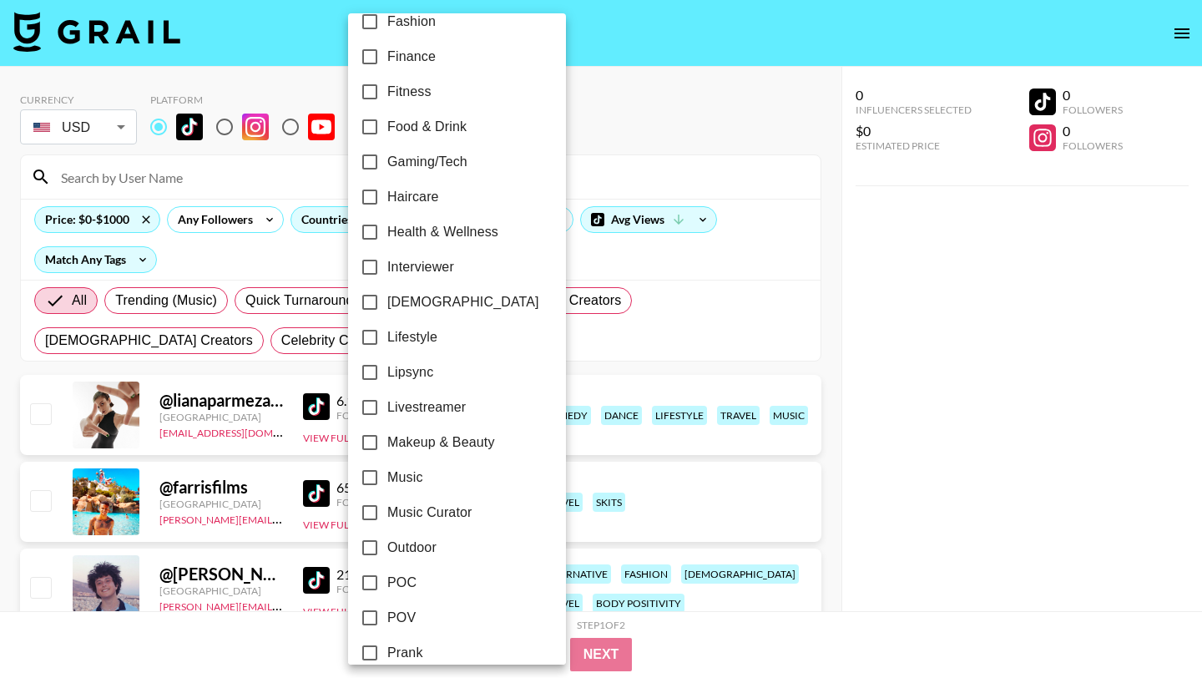
scroll to position [918, 0]
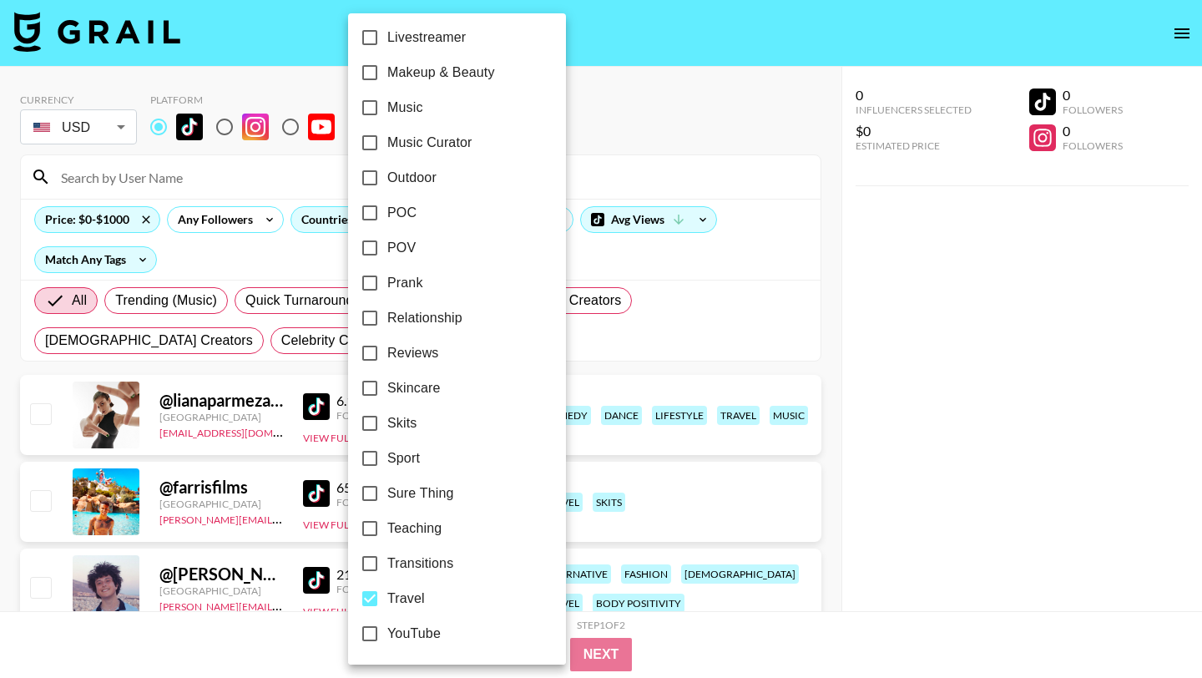
click at [368, 596] on input "Travel" at bounding box center [369, 598] width 35 height 35
checkbox input "false"
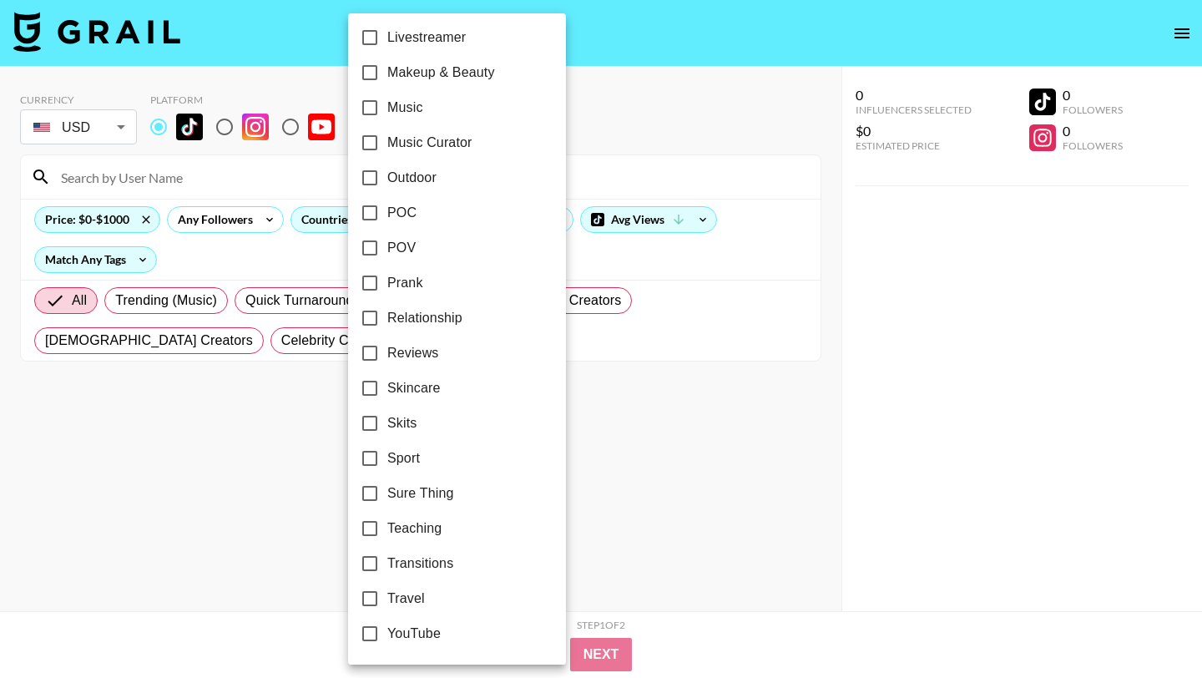
click at [630, 257] on div at bounding box center [601, 339] width 1202 height 678
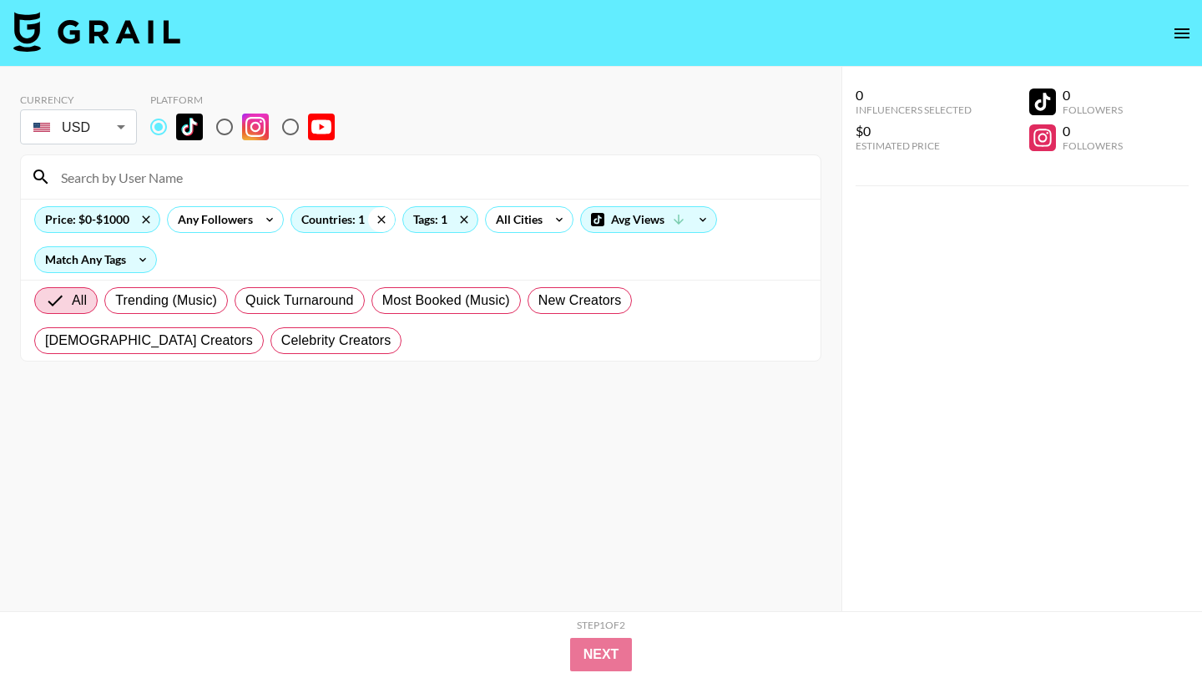
click at [381, 218] on icon at bounding box center [381, 219] width 8 height 8
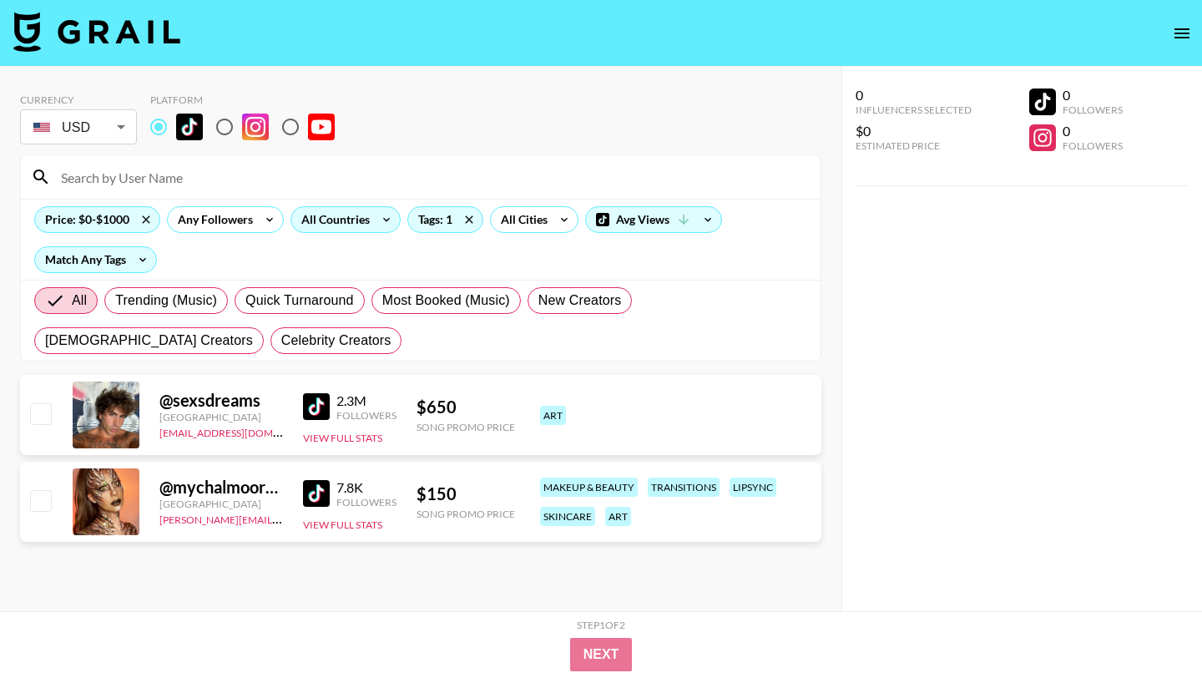
click at [320, 406] on img at bounding box center [316, 406] width 27 height 27
